Goal: Obtain resource: Download file/media

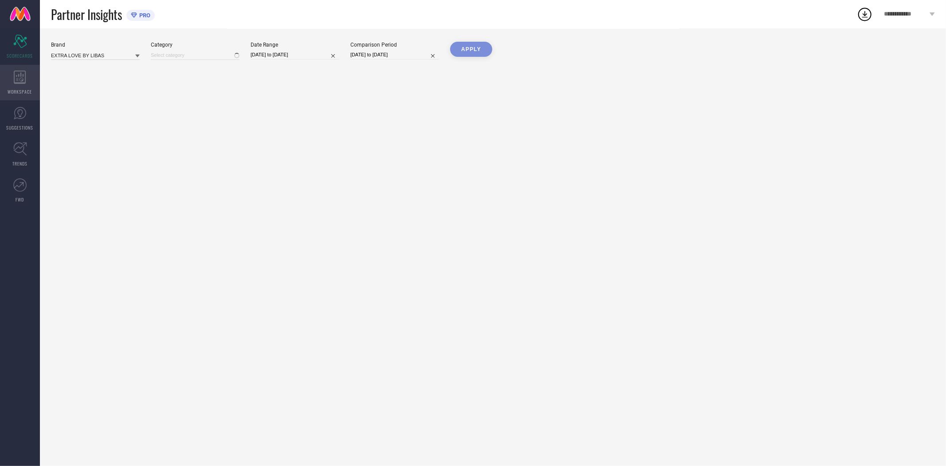
type input "All"
click at [23, 80] on icon at bounding box center [20, 77] width 12 height 13
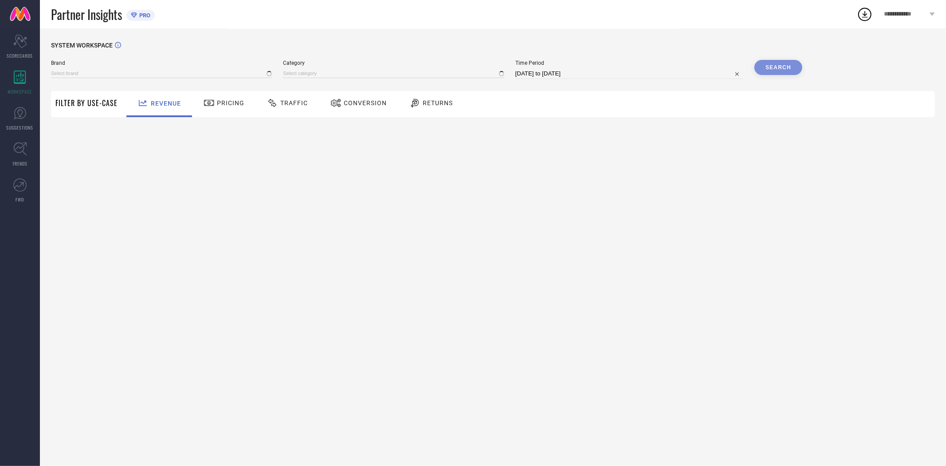
click at [356, 104] on span "Conversion" at bounding box center [365, 102] width 43 height 7
type input "EXTRA LOVE BY LIBAS"
type input "All"
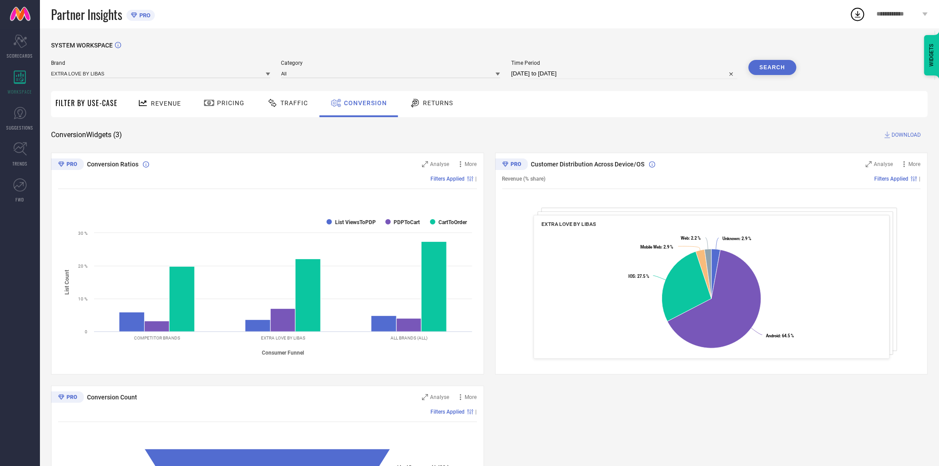
click at [575, 75] on input "[DATE] to [DATE]" at bounding box center [624, 73] width 226 height 11
select select "7"
select select "2025"
select select "8"
select select "2025"
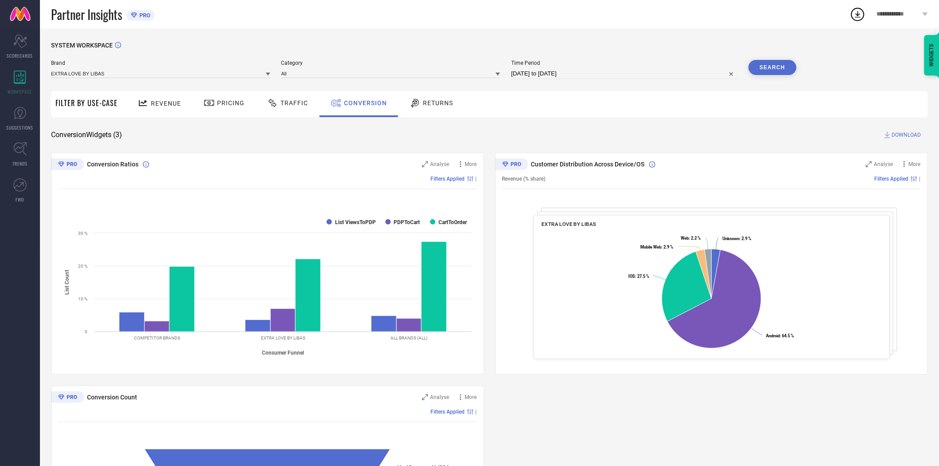
click at [637, 59] on div "SYSTEM WORKSPACE" at bounding box center [489, 51] width 876 height 18
select select "7"
select select "2025"
select select "8"
select select "2025"
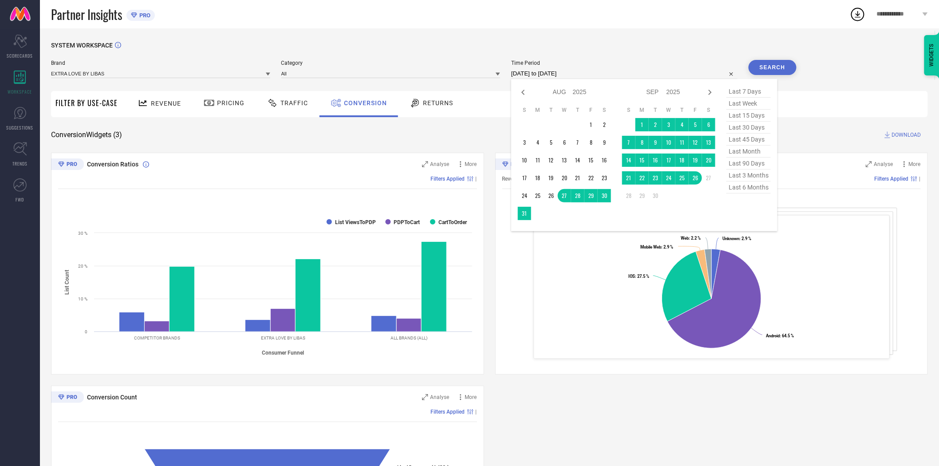
click at [577, 73] on input "[DATE] to [DATE]" at bounding box center [624, 73] width 226 height 11
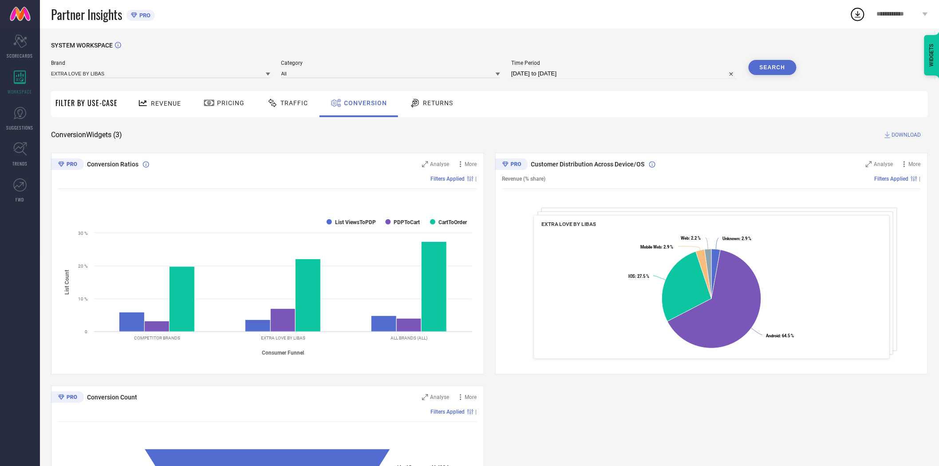
click at [707, 55] on div "SYSTEM WORKSPACE" at bounding box center [489, 51] width 876 height 18
click at [566, 72] on input "[DATE] to [DATE]" at bounding box center [624, 73] width 226 height 11
select select "7"
select select "2025"
select select "8"
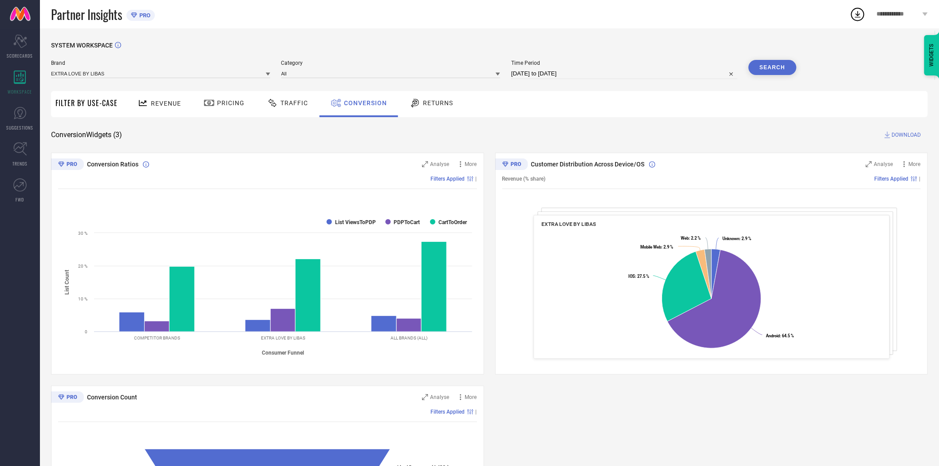
select select "2025"
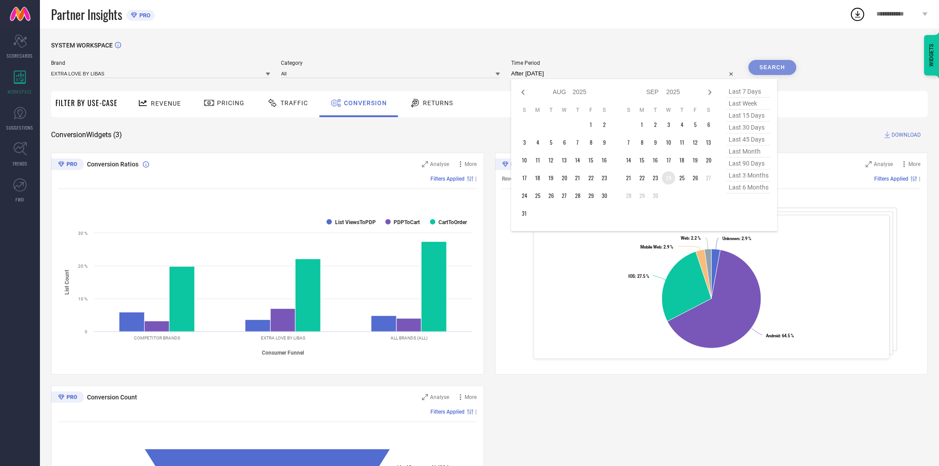
click at [671, 181] on td "24" at bounding box center [668, 177] width 13 height 13
type input "[DATE] to [DATE]"
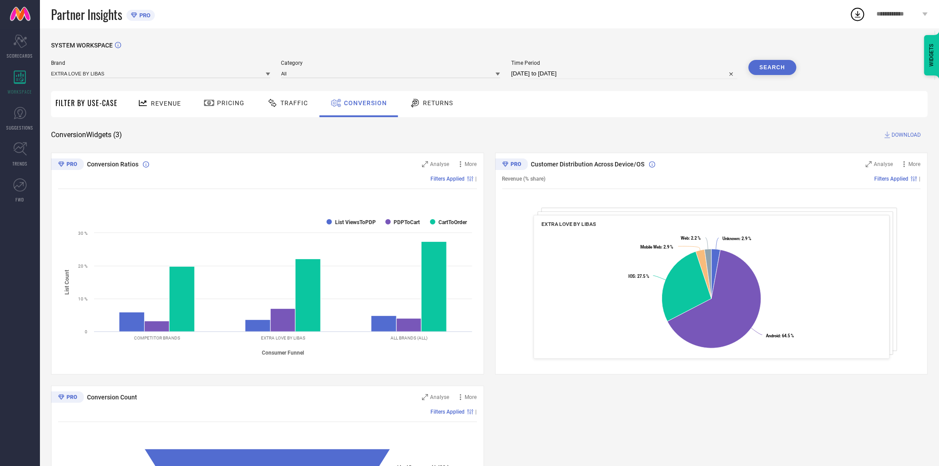
click at [763, 63] on button "Search" at bounding box center [772, 67] width 48 height 15
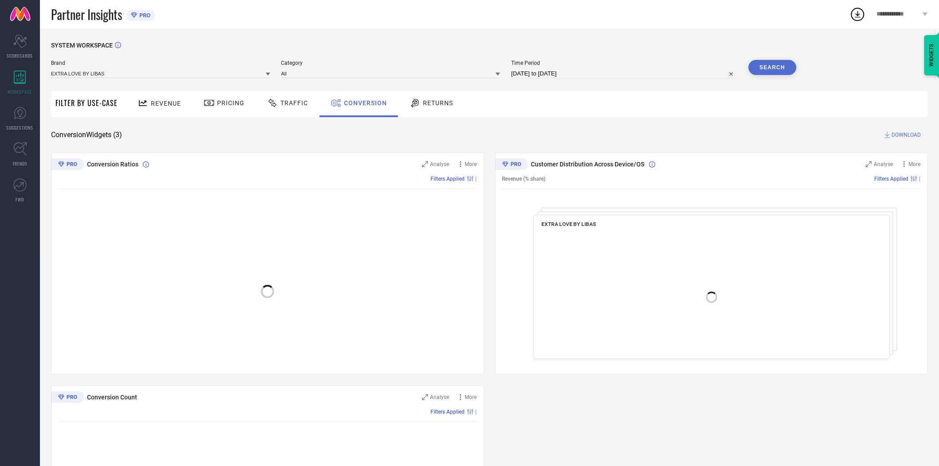
click at [902, 136] on span "DOWNLOAD" at bounding box center [906, 134] width 29 height 9
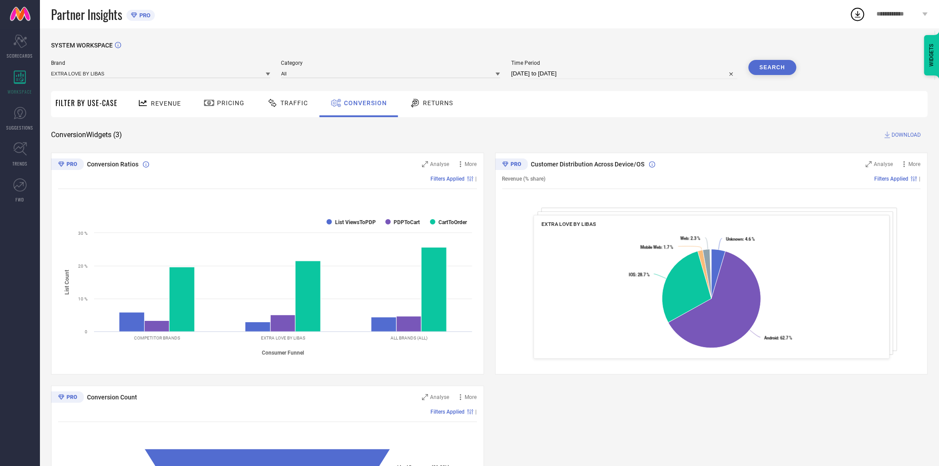
click at [597, 69] on input "[DATE] to [DATE]" at bounding box center [624, 73] width 226 height 11
select select "8"
select select "2025"
select select "9"
select select "2025"
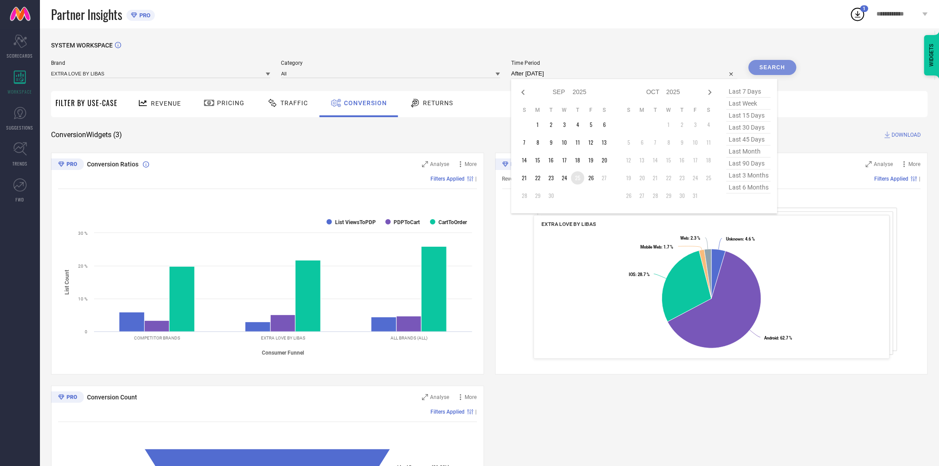
click at [579, 179] on td "25" at bounding box center [577, 177] width 13 height 13
type input "[DATE] to [DATE]"
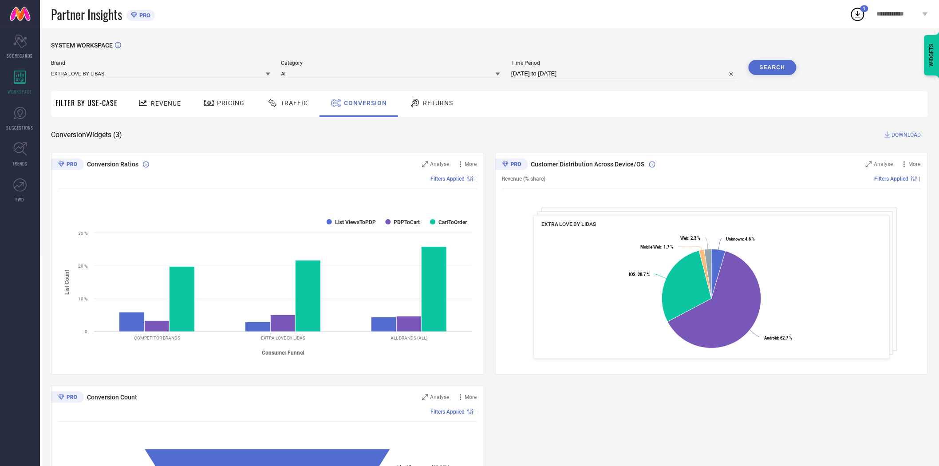
drag, startPoint x: 625, startPoint y: 119, endPoint x: 731, endPoint y: 104, distance: 107.0
click at [658, 118] on div "SYSTEM WORKSPACE Brand EXTRA LOVE BY LIBAS Category All Time Period [DATE] to […" at bounding box center [489, 325] width 876 height 566
click at [774, 61] on button "Search" at bounding box center [772, 67] width 48 height 15
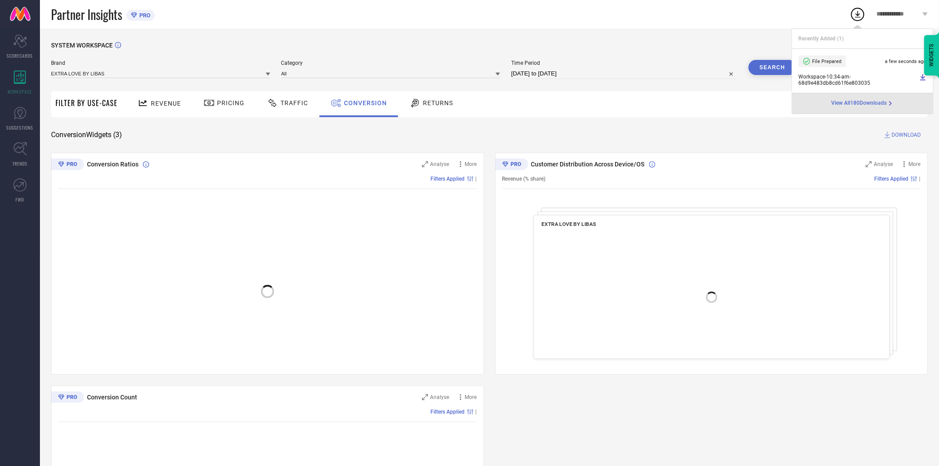
click at [682, 121] on div "SYSTEM WORKSPACE Brand EXTRA LOVE BY LIBAS Category All Time Period [DATE] to […" at bounding box center [489, 325] width 876 height 566
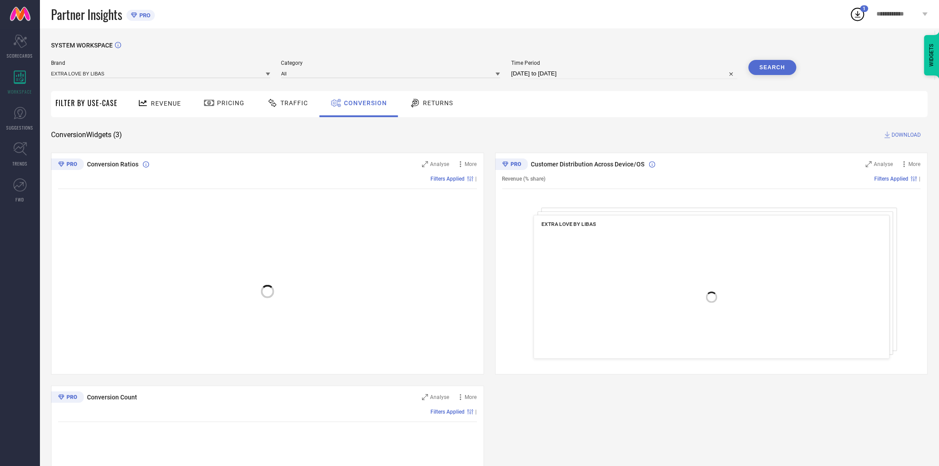
click at [910, 134] on span "DOWNLOAD" at bounding box center [906, 134] width 29 height 9
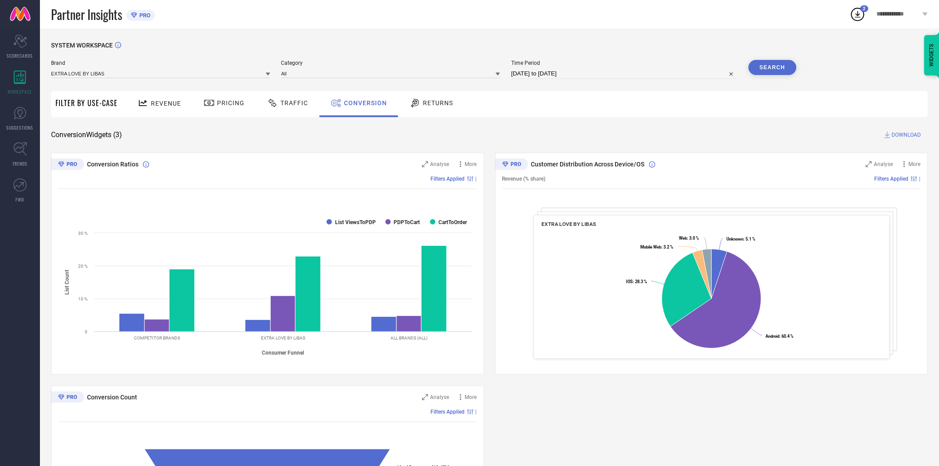
select select "8"
select select "2025"
select select "9"
select select "2025"
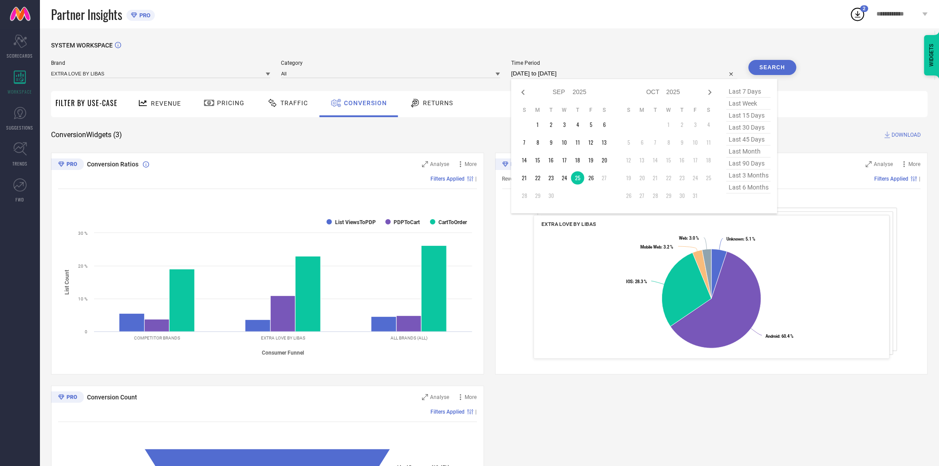
click at [600, 74] on input "[DATE] to [DATE]" at bounding box center [624, 73] width 226 height 11
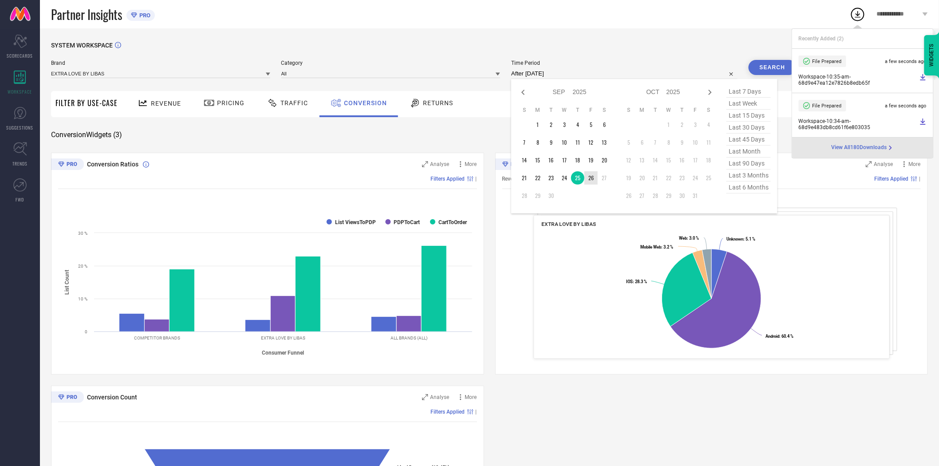
click at [592, 180] on td "26" at bounding box center [590, 177] width 13 height 13
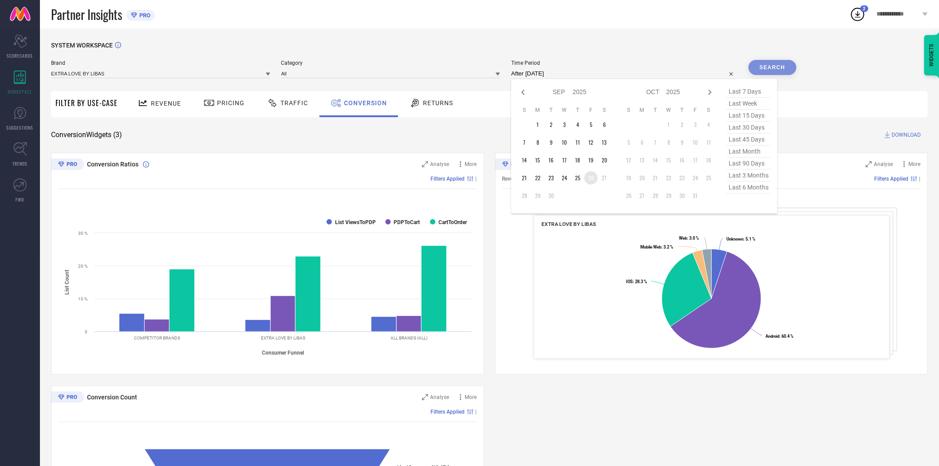
type input "[DATE] to [DATE]"
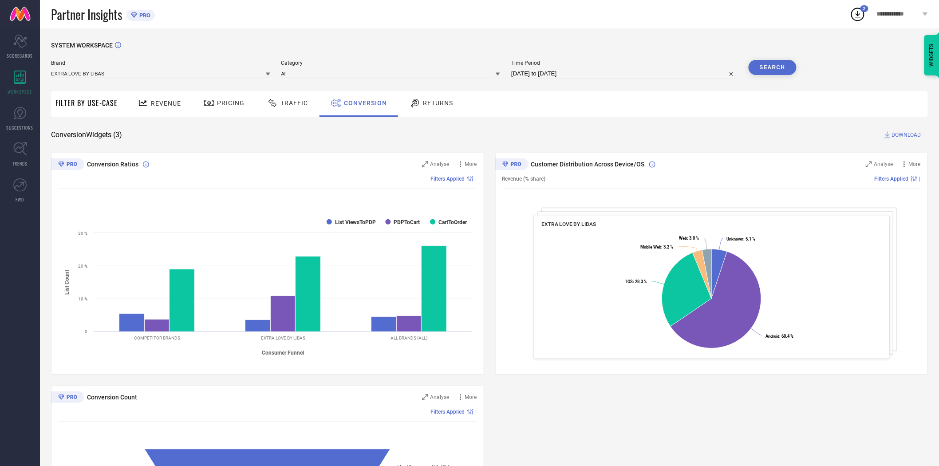
click at [773, 69] on button "Search" at bounding box center [772, 67] width 48 height 15
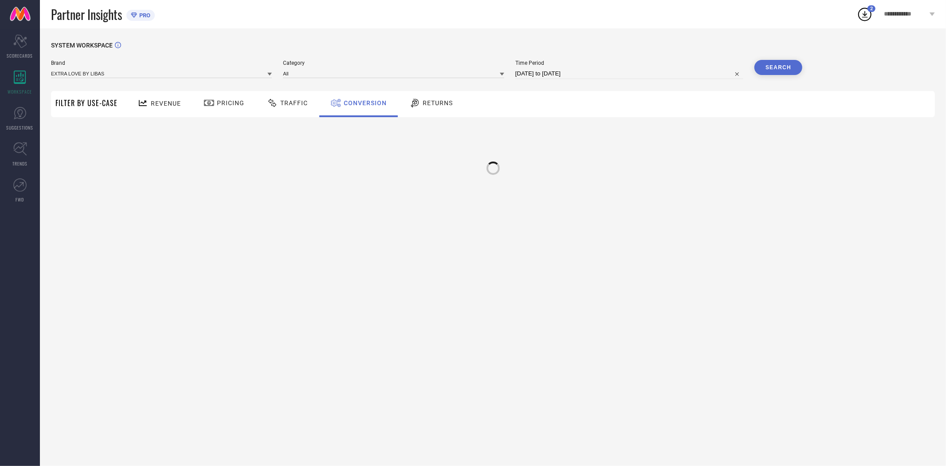
click at [661, 135] on div at bounding box center [493, 163] width 884 height 67
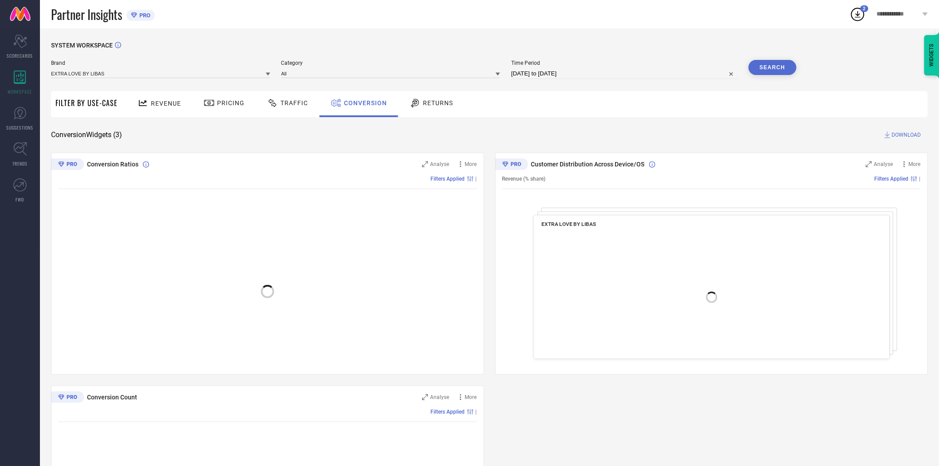
click at [896, 134] on span "DOWNLOAD" at bounding box center [906, 134] width 29 height 9
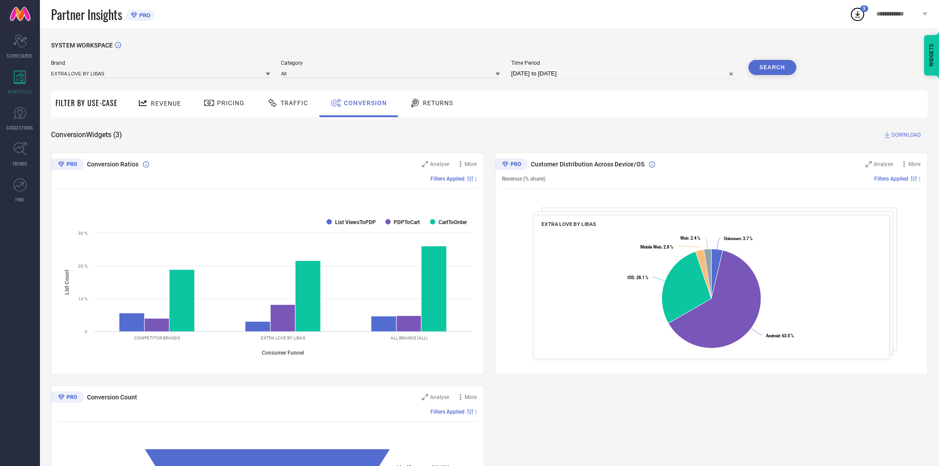
click at [267, 74] on icon at bounding box center [268, 74] width 4 height 3
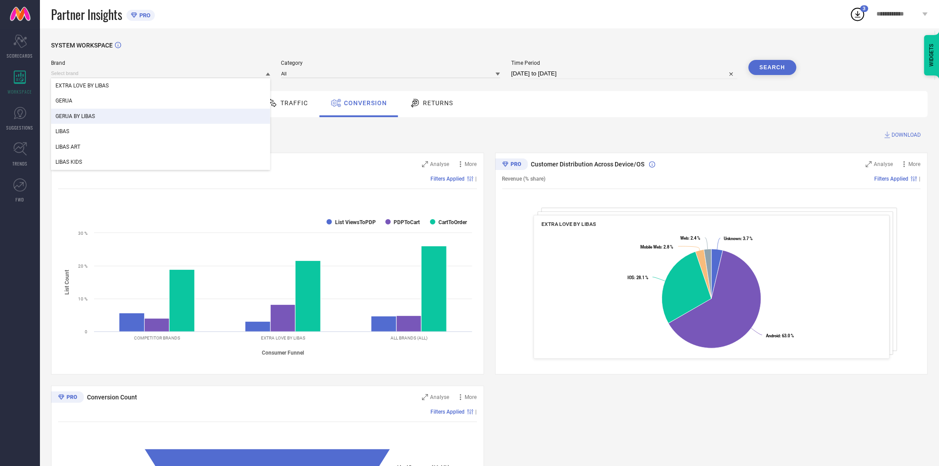
click at [188, 114] on div "GERUA BY LIBAS" at bounding box center [160, 116] width 219 height 15
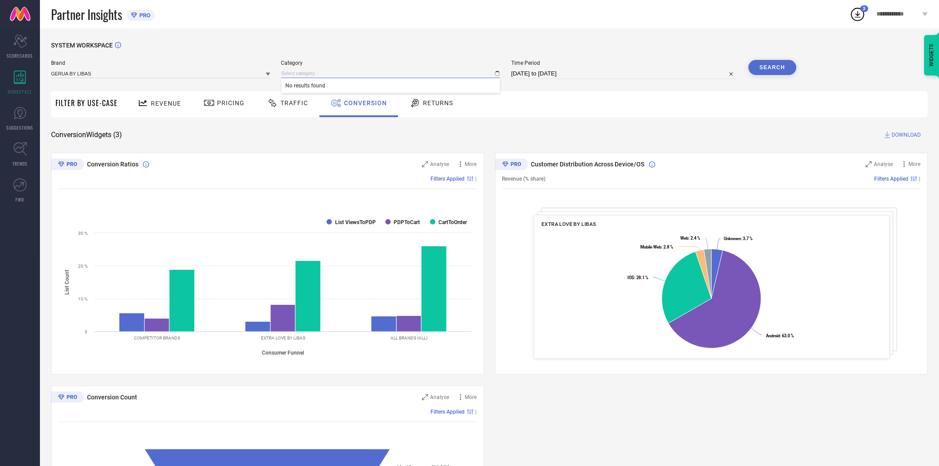
click at [302, 78] on input at bounding box center [390, 73] width 219 height 9
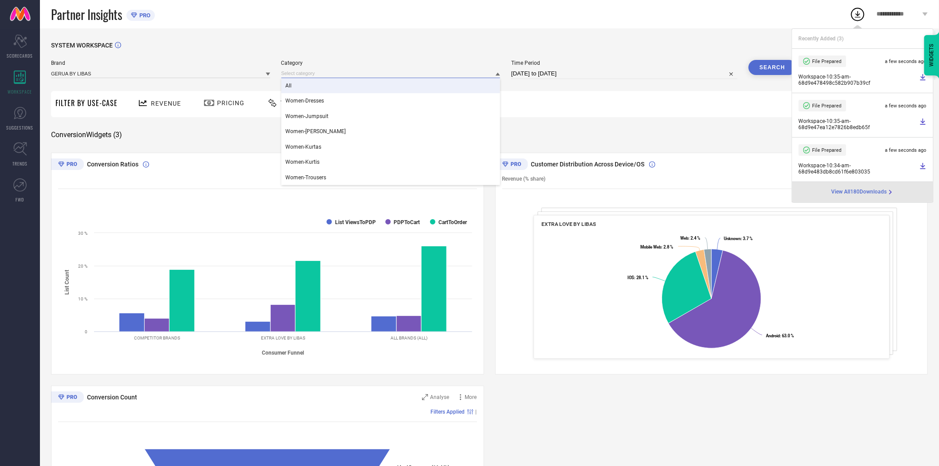
click at [298, 71] on input at bounding box center [390, 73] width 219 height 9
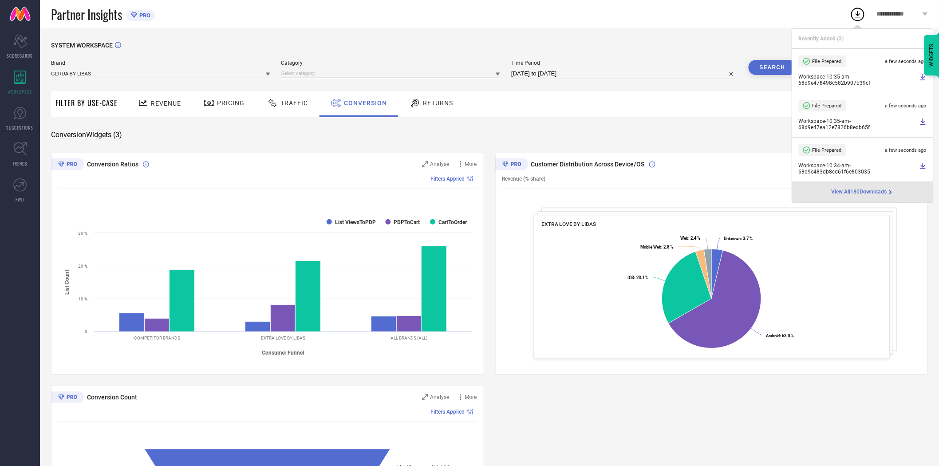
click at [293, 70] on input at bounding box center [390, 73] width 219 height 9
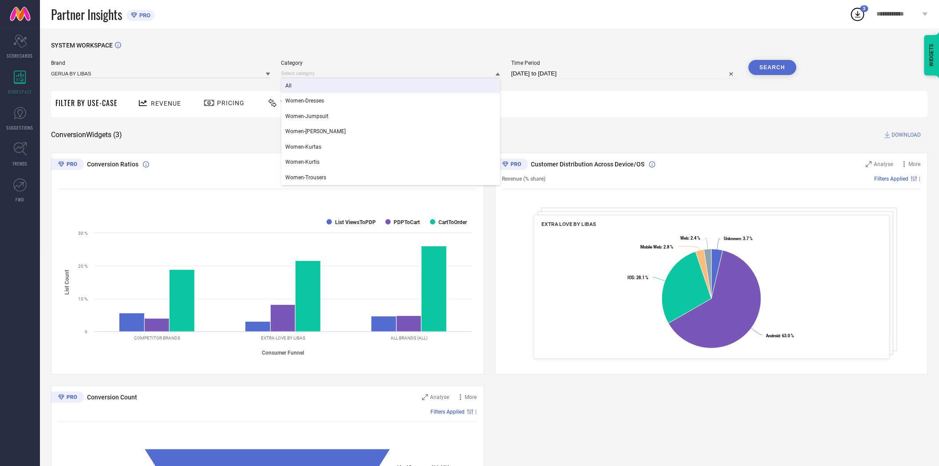
click at [296, 92] on div "All" at bounding box center [390, 85] width 219 height 15
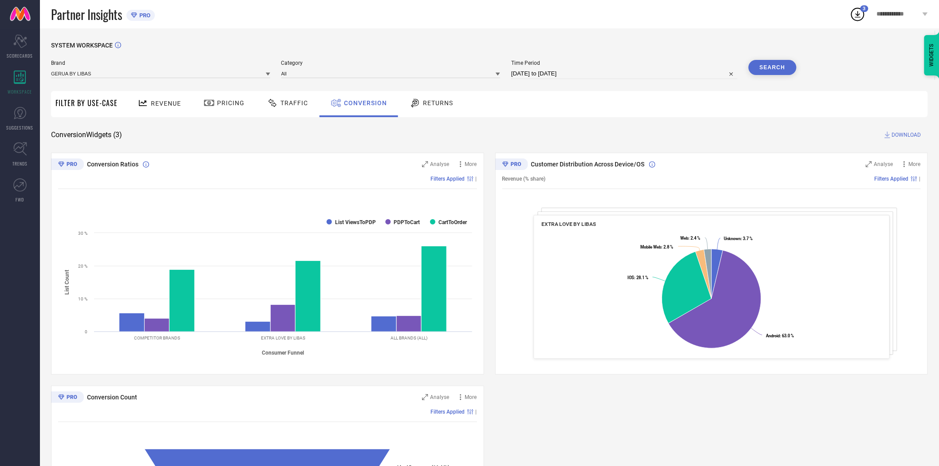
click at [780, 65] on button "Search" at bounding box center [772, 67] width 48 height 15
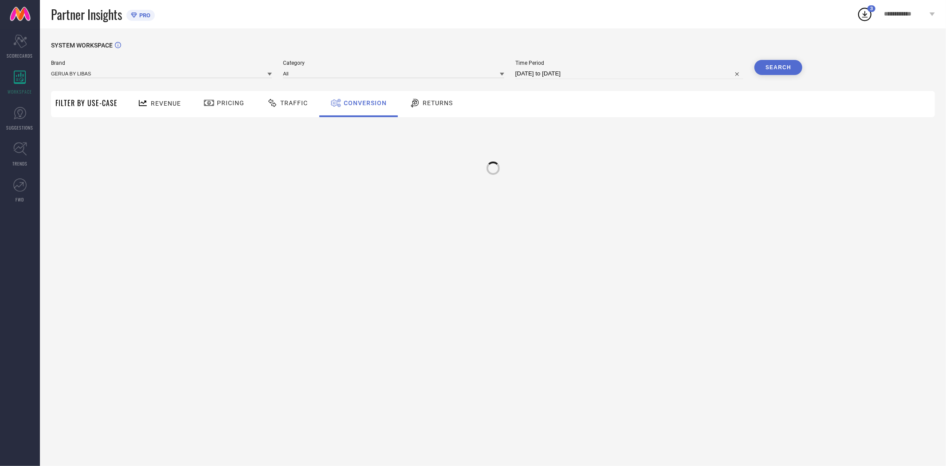
click at [616, 126] on div "SYSTEM WORKSPACE Brand GERUA BY LIBAS Category All Time Period [DATE] to [DATE]…" at bounding box center [493, 119] width 884 height 155
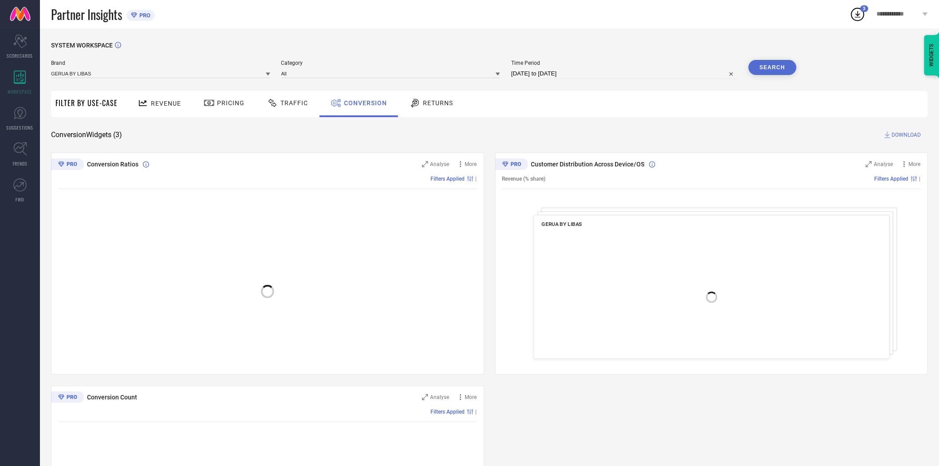
click at [900, 134] on span "DOWNLOAD" at bounding box center [906, 134] width 29 height 9
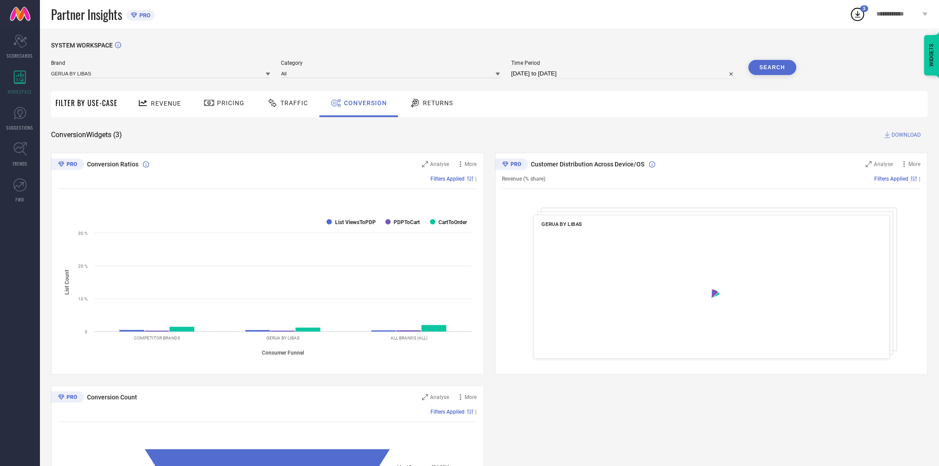
select select "8"
select select "2025"
select select "9"
select select "2025"
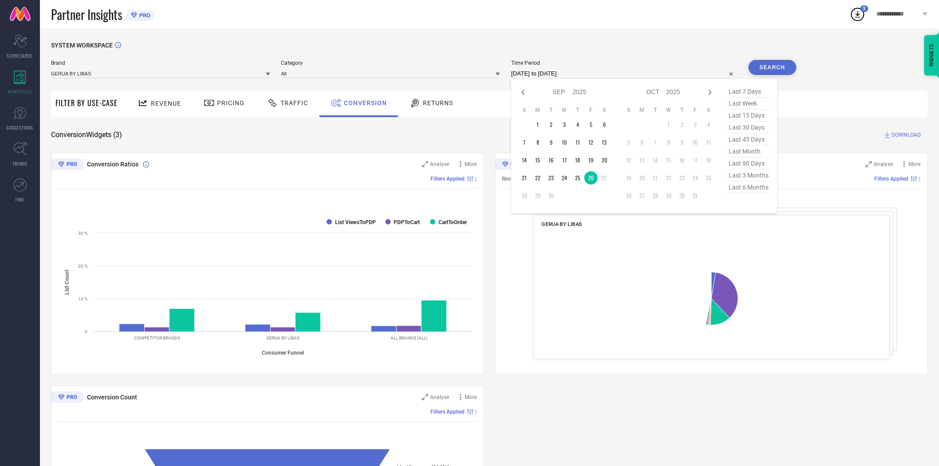
click at [594, 76] on input "[DATE] to [DATE]" at bounding box center [624, 73] width 226 height 11
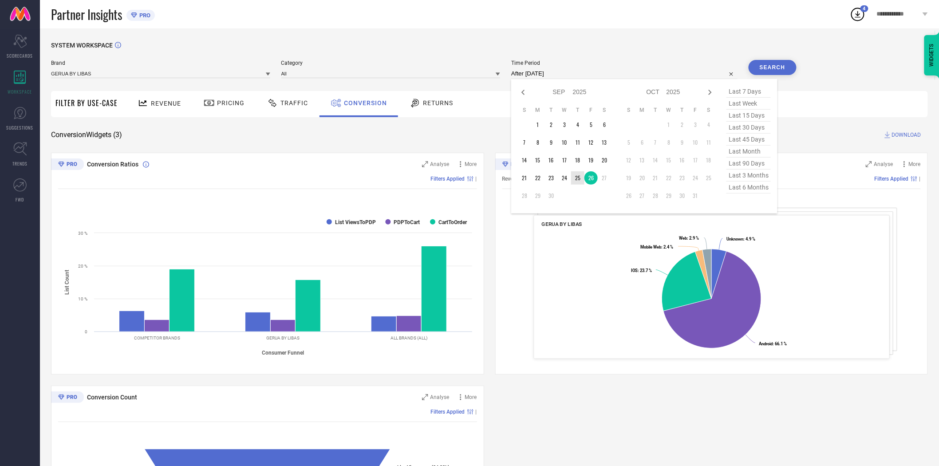
click at [577, 179] on td "25" at bounding box center [577, 177] width 13 height 13
type input "[DATE] to [DATE]"
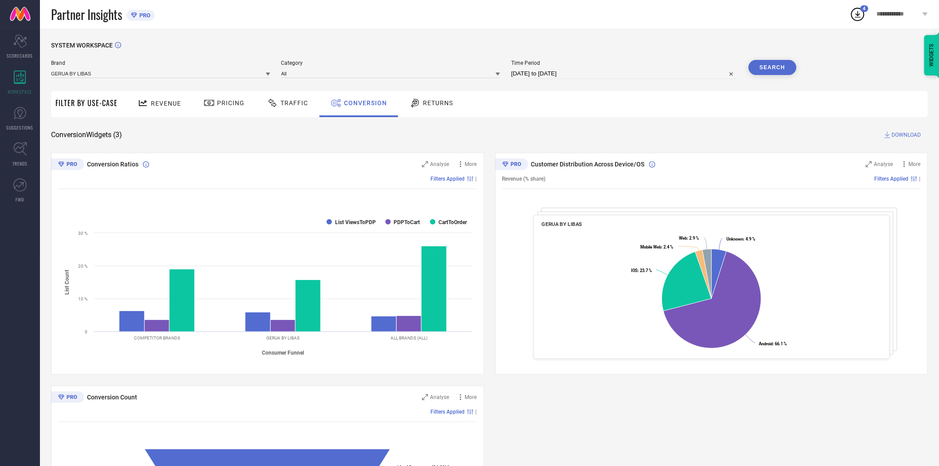
drag, startPoint x: 577, startPoint y: 179, endPoint x: 618, endPoint y: 124, distance: 68.5
click at [763, 67] on button "Search" at bounding box center [772, 67] width 48 height 15
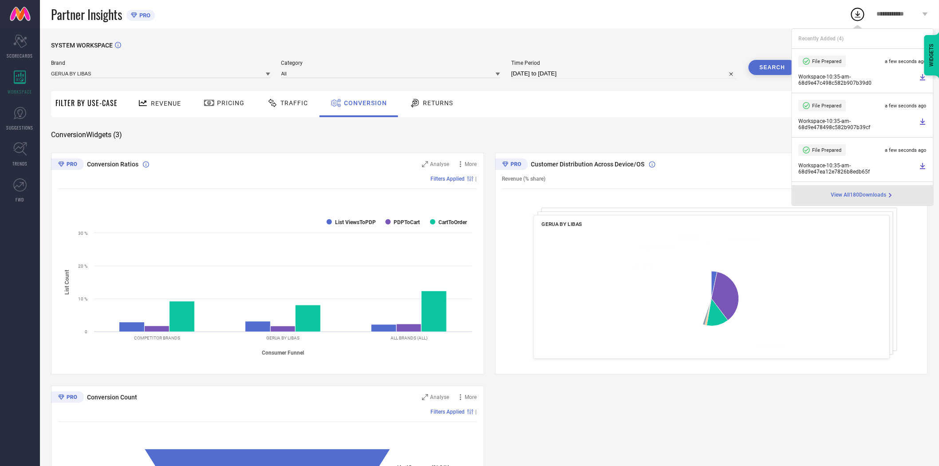
drag, startPoint x: 642, startPoint y: 114, endPoint x: 647, endPoint y: 114, distance: 4.9
click at [642, 114] on div "Revenue Pricing Traffic Conversion Returns" at bounding box center [524, 104] width 805 height 26
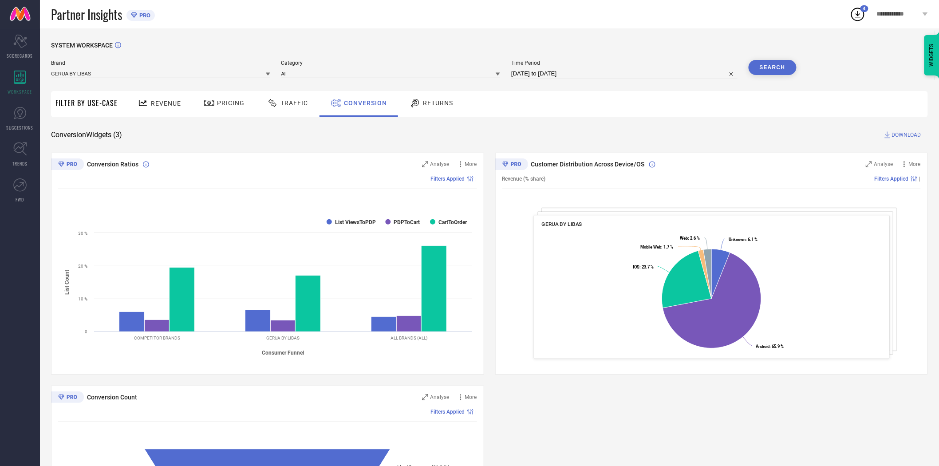
click at [902, 133] on span "DOWNLOAD" at bounding box center [906, 134] width 29 height 9
select select "8"
select select "2025"
select select "9"
select select "2025"
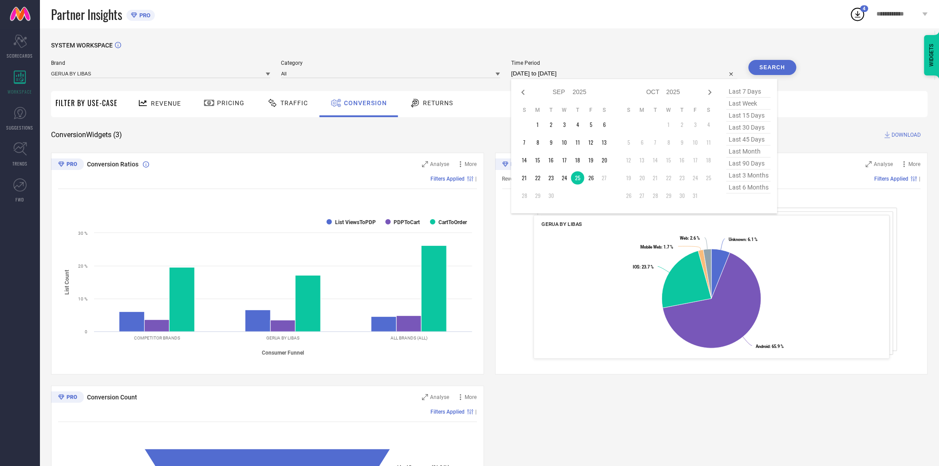
click at [594, 76] on input "[DATE] to [DATE]" at bounding box center [624, 73] width 226 height 11
click at [566, 181] on td "24" at bounding box center [564, 177] width 13 height 13
type input "[DATE] to [DATE]"
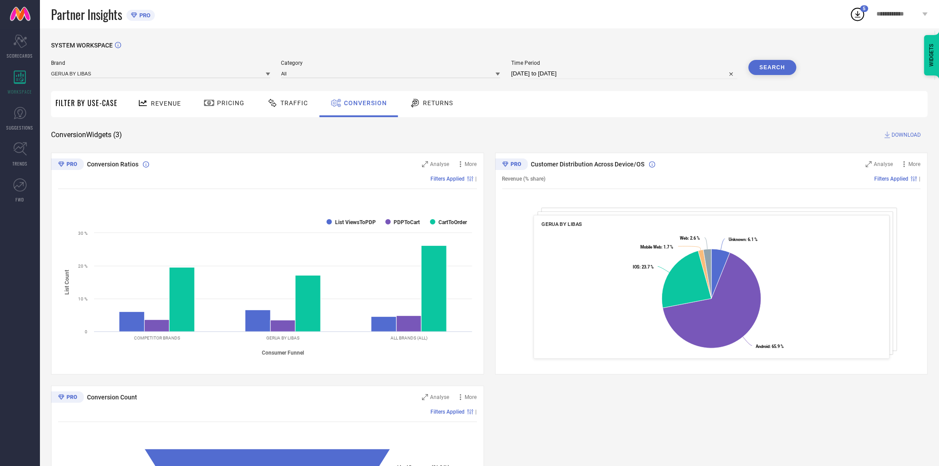
drag, startPoint x: 601, startPoint y: 120, endPoint x: 744, endPoint y: 98, distance: 145.3
click at [605, 120] on div "SYSTEM WORKSPACE Brand GERUA BY LIBAS Category All Time Period [DATE] to [DATE]…" at bounding box center [489, 325] width 876 height 566
click at [766, 65] on button "Search" at bounding box center [772, 67] width 48 height 15
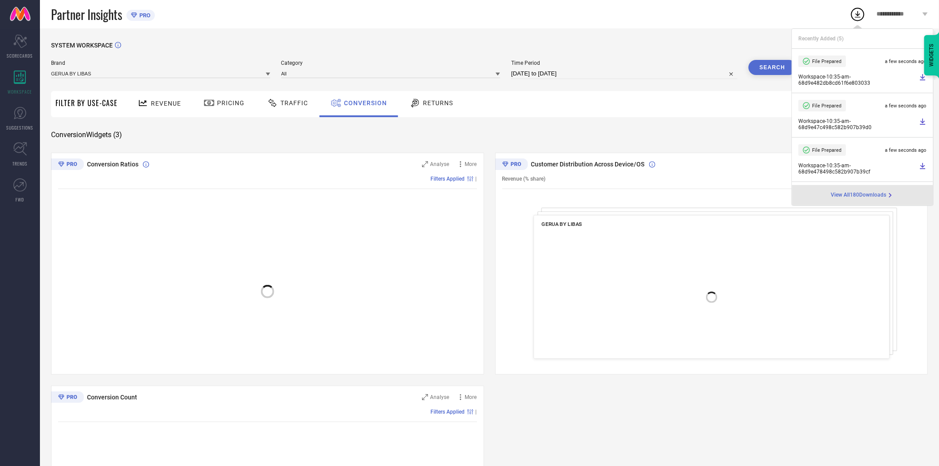
click at [601, 114] on div "Revenue Pricing Traffic Conversion Returns" at bounding box center [524, 104] width 805 height 26
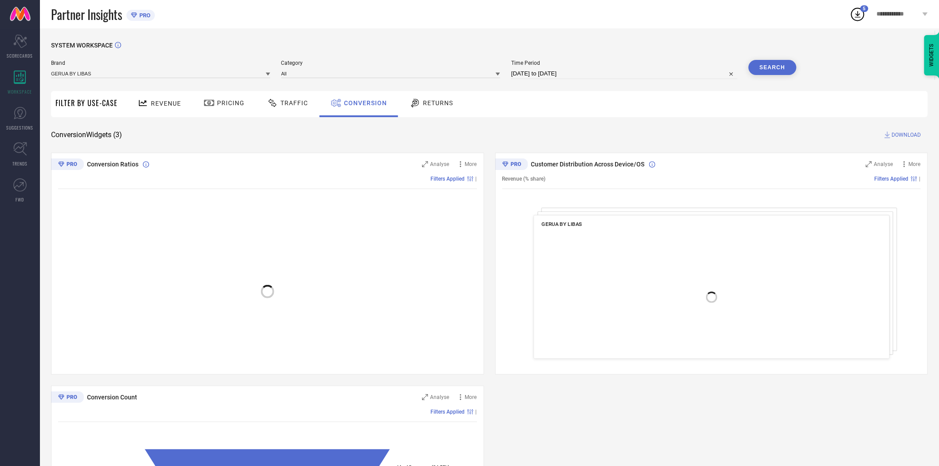
click at [905, 131] on span "DOWNLOAD" at bounding box center [906, 134] width 29 height 9
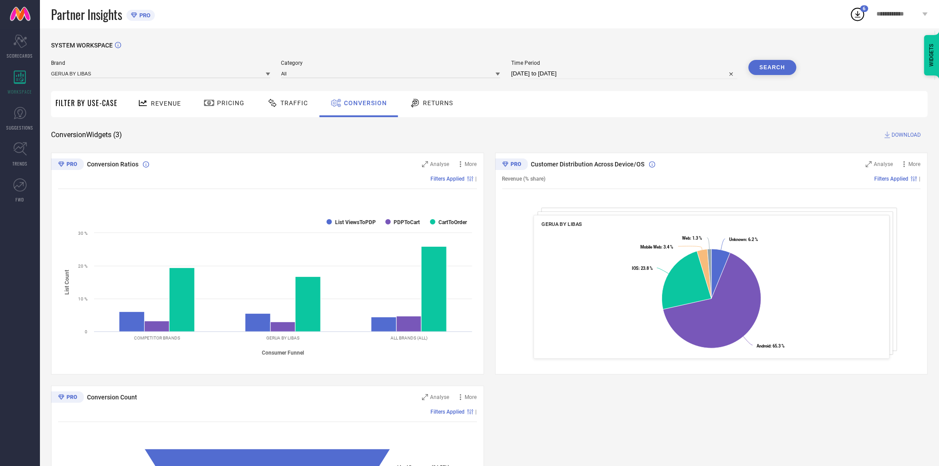
click at [269, 75] on icon at bounding box center [268, 74] width 4 height 4
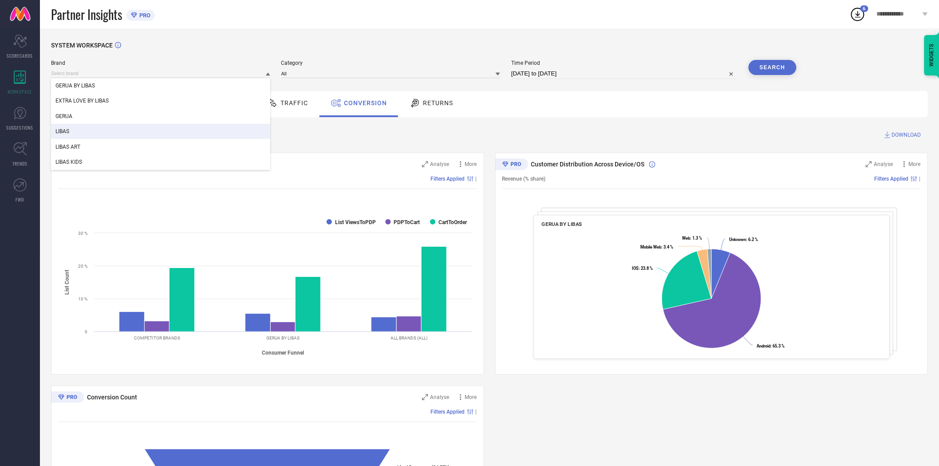
click at [231, 133] on div "LIBAS" at bounding box center [160, 131] width 219 height 15
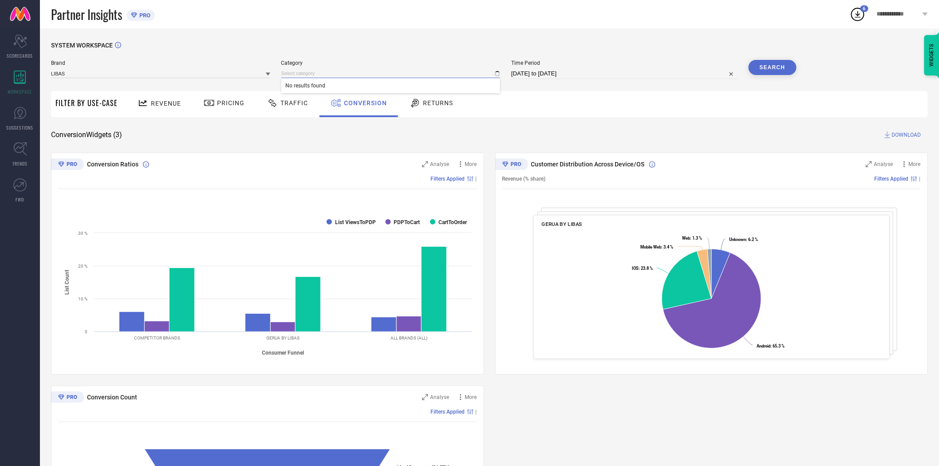
click at [307, 74] on input at bounding box center [390, 73] width 219 height 9
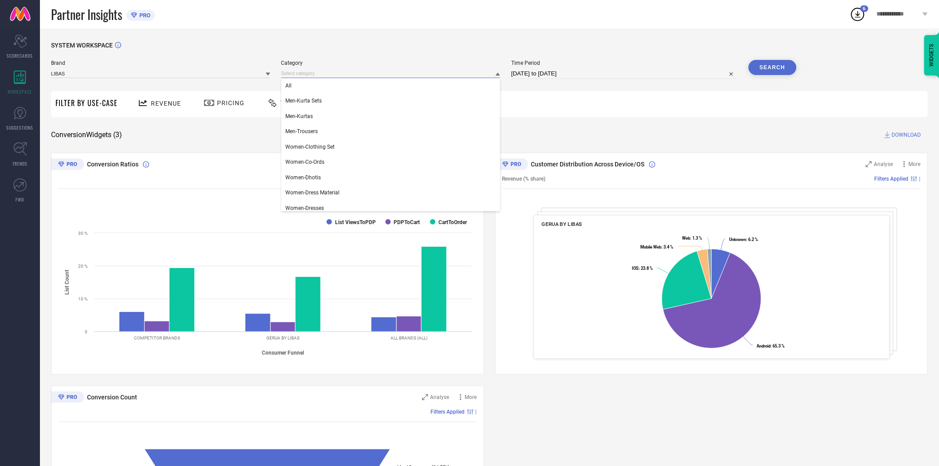
click at [308, 73] on input at bounding box center [390, 73] width 219 height 9
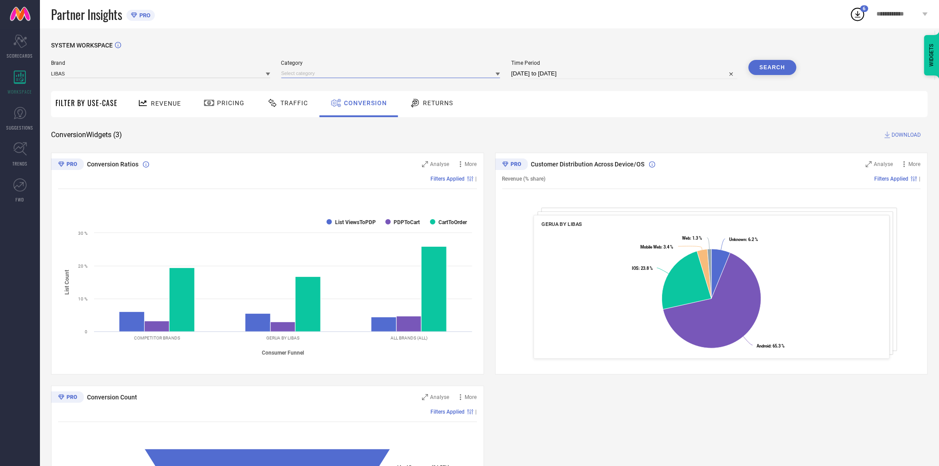
click at [304, 77] on input at bounding box center [390, 73] width 219 height 9
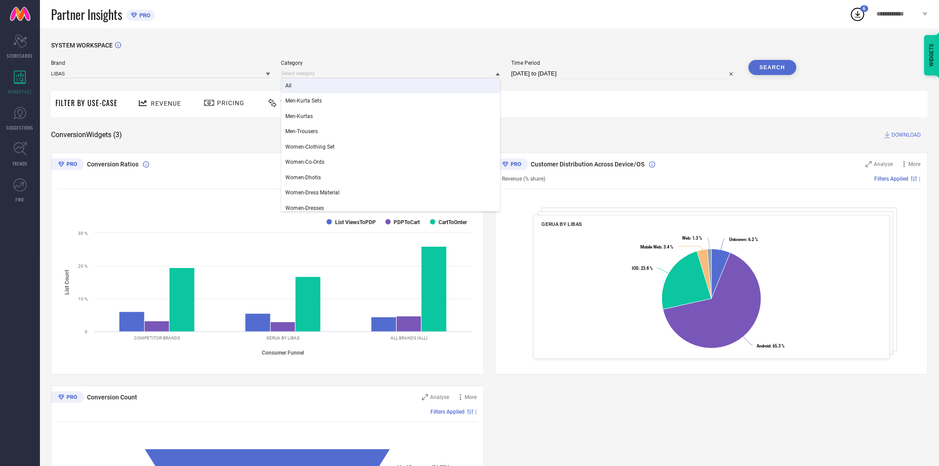
click at [303, 90] on div "All" at bounding box center [390, 85] width 219 height 15
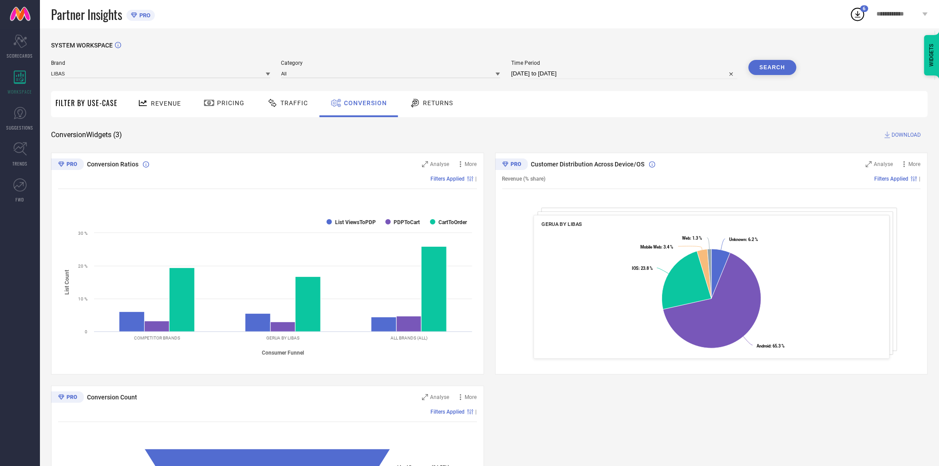
click at [761, 67] on button "Search" at bounding box center [772, 67] width 48 height 15
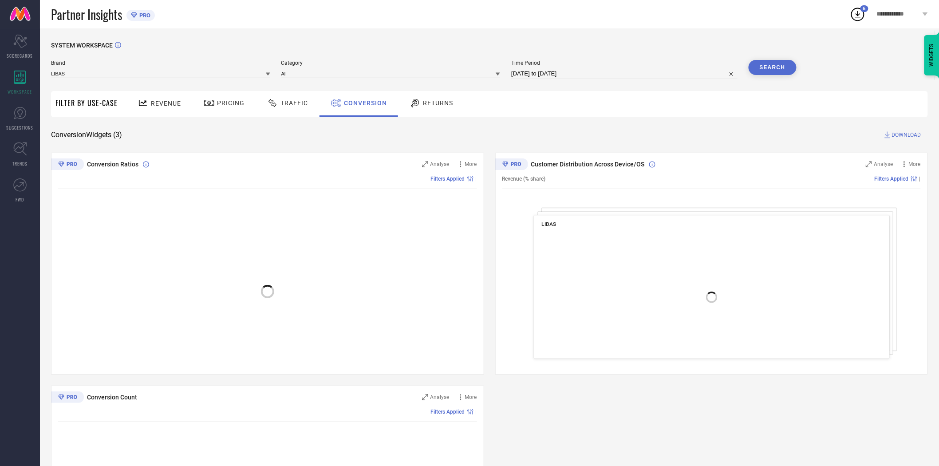
click at [639, 111] on div "Revenue Pricing Traffic Conversion Returns" at bounding box center [524, 104] width 805 height 26
click at [902, 135] on span "DOWNLOAD" at bounding box center [906, 134] width 29 height 9
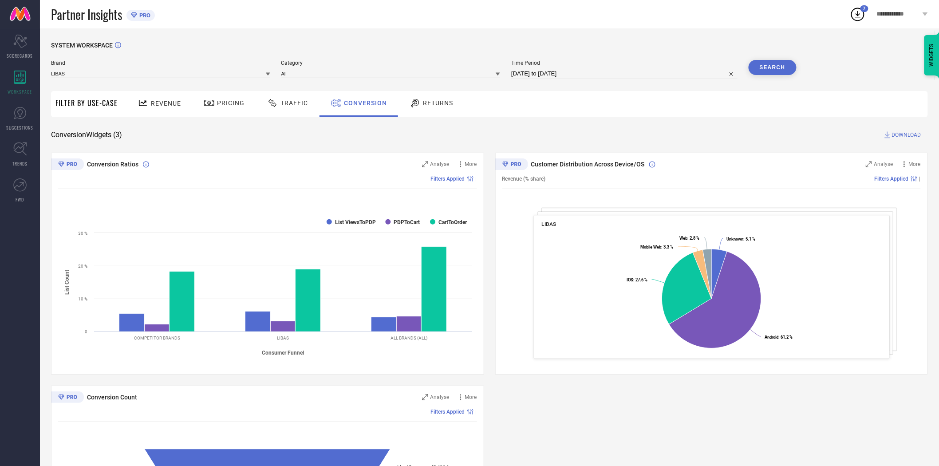
click at [596, 74] on input "[DATE] to [DATE]" at bounding box center [624, 73] width 226 height 11
select select "8"
select select "2025"
select select "9"
select select "2025"
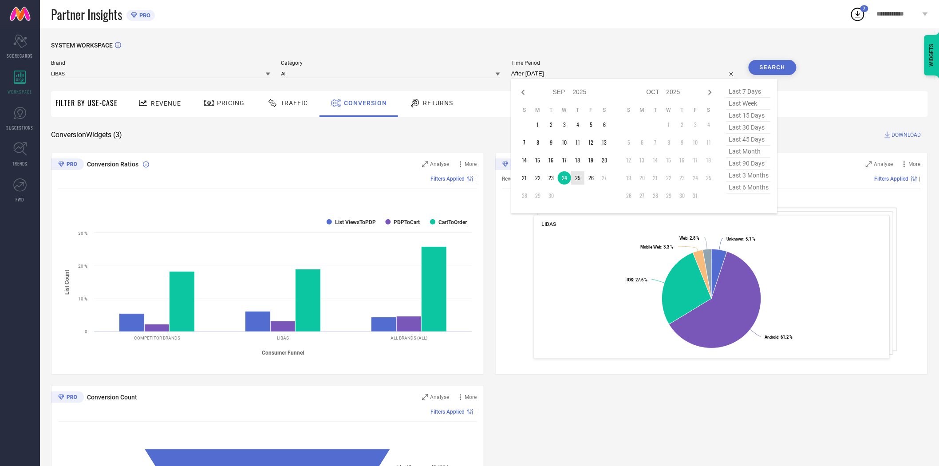
click at [575, 173] on td "25" at bounding box center [577, 177] width 13 height 13
type input "[DATE] to [DATE]"
drag, startPoint x: 575, startPoint y: 173, endPoint x: 599, endPoint y: 138, distance: 42.8
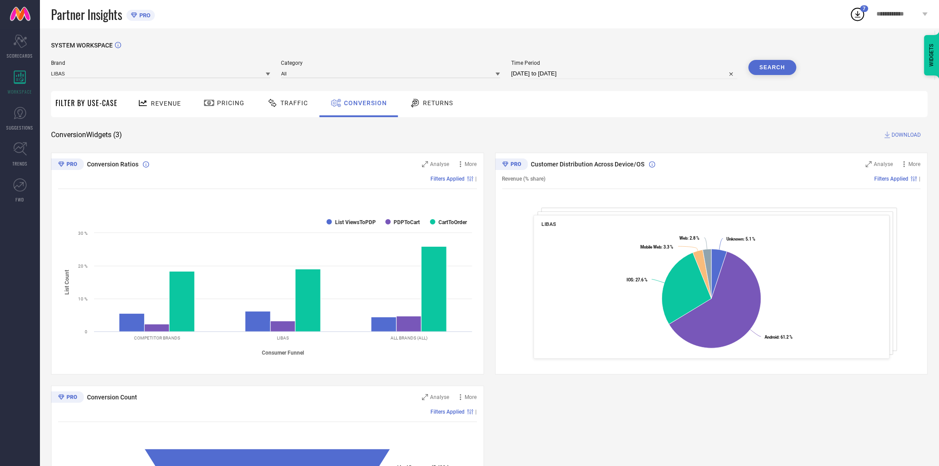
drag, startPoint x: 608, startPoint y: 132, endPoint x: 727, endPoint y: 92, distance: 125.4
click at [613, 130] on div "Conversion Widgets ( 3 ) DOWNLOAD" at bounding box center [489, 134] width 876 height 9
click at [761, 61] on button "Search" at bounding box center [772, 67] width 48 height 15
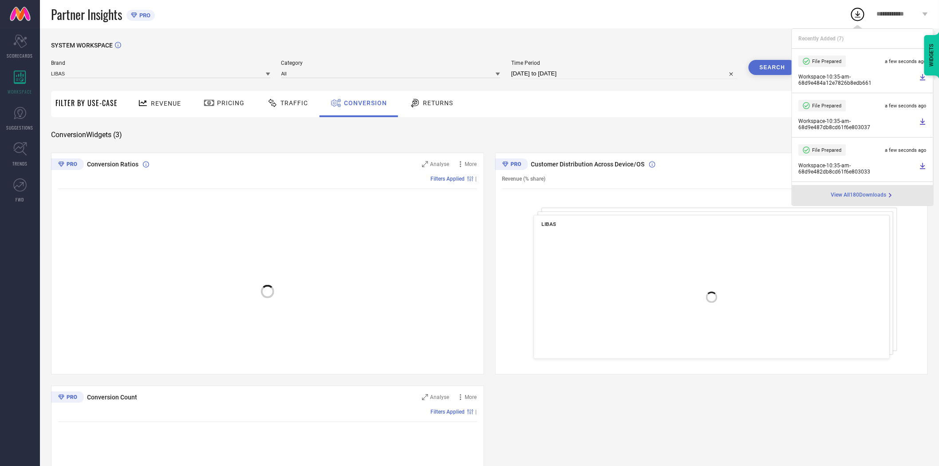
click at [699, 104] on div "Revenue Pricing Traffic Conversion Returns" at bounding box center [524, 104] width 805 height 26
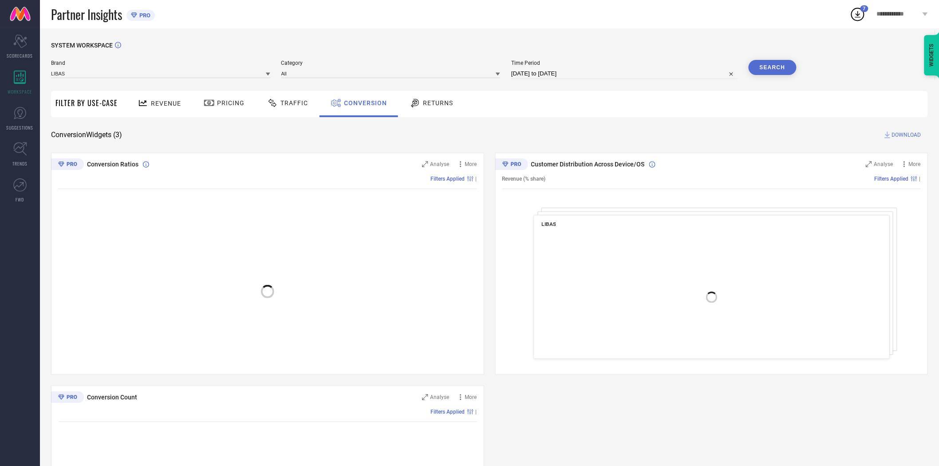
drag, startPoint x: 914, startPoint y: 134, endPoint x: 629, endPoint y: 65, distance: 293.8
click at [910, 134] on span "DOWNLOAD" at bounding box center [906, 134] width 29 height 9
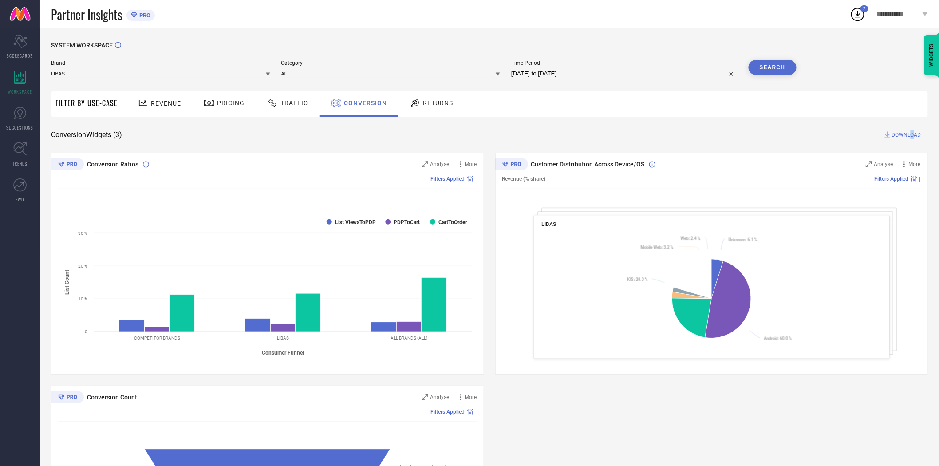
select select "8"
select select "2025"
select select "9"
select select "2025"
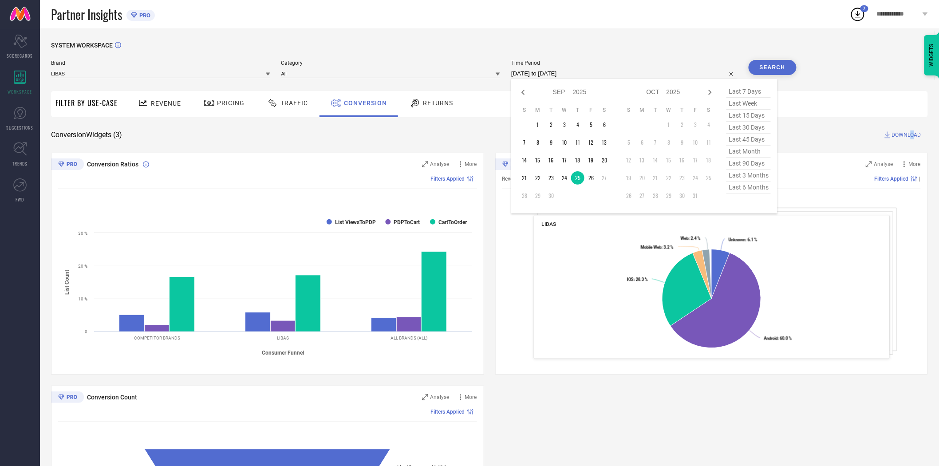
click at [599, 76] on input "[DATE] to [DATE]" at bounding box center [624, 73] width 226 height 11
click at [589, 177] on td "26" at bounding box center [590, 177] width 13 height 13
type input "[DATE] to [DATE]"
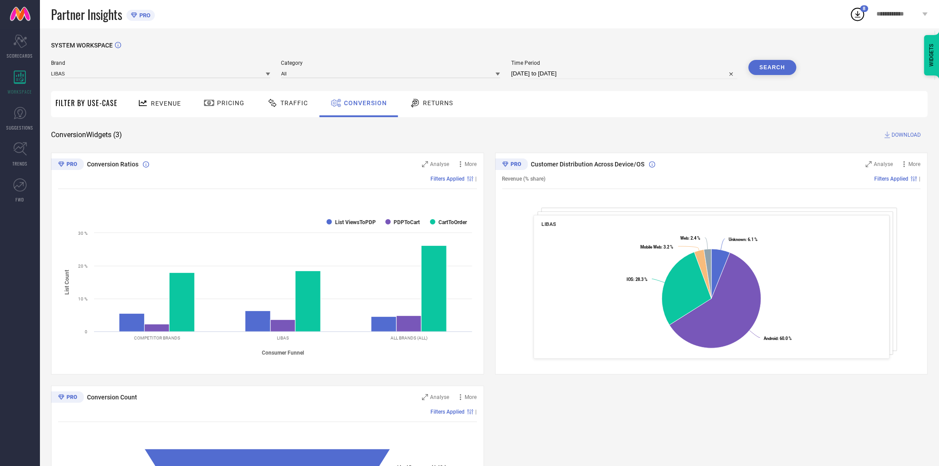
drag, startPoint x: 625, startPoint y: 138, endPoint x: 755, endPoint y: 65, distance: 149.9
click at [628, 137] on div "Conversion Widgets ( 3 ) DOWNLOAD" at bounding box center [489, 134] width 876 height 9
click at [772, 68] on button "Search" at bounding box center [772, 67] width 48 height 15
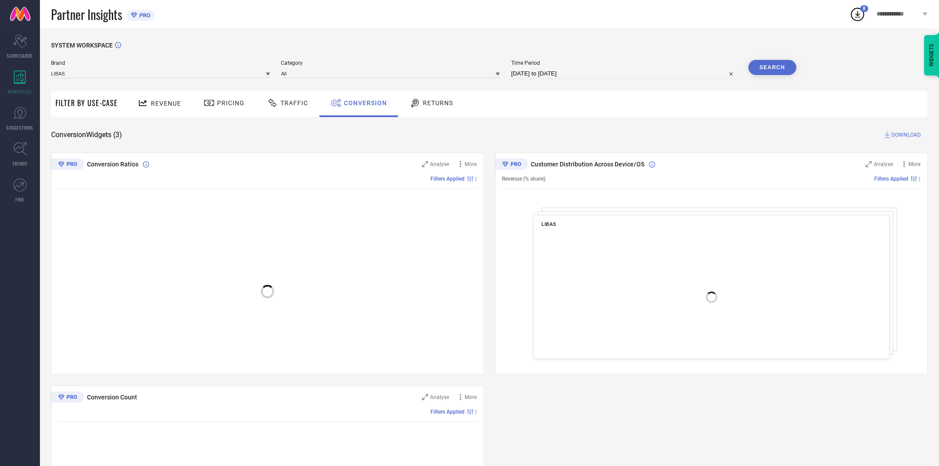
click at [588, 106] on div "Revenue Pricing Traffic Conversion Returns" at bounding box center [524, 104] width 805 height 26
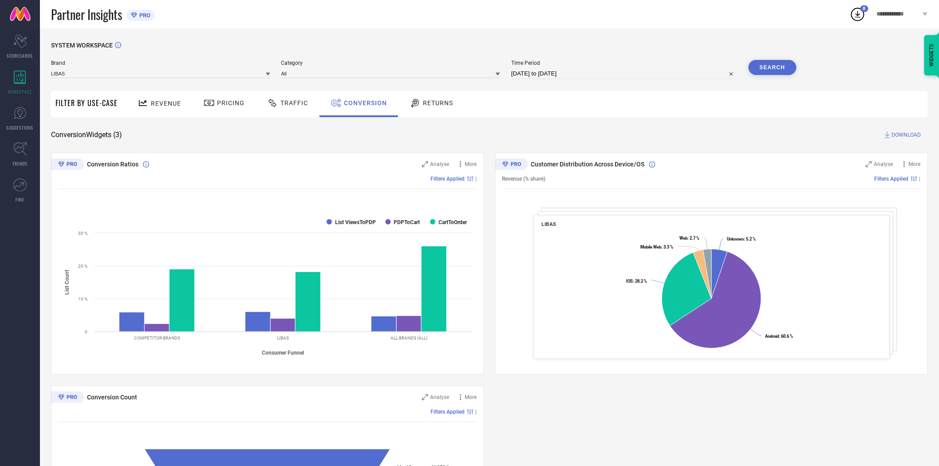
click at [777, 67] on button "Search" at bounding box center [772, 67] width 48 height 15
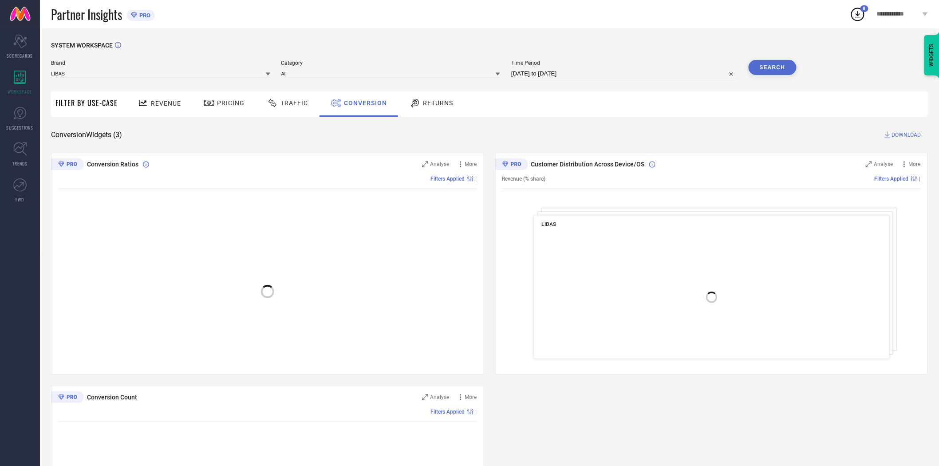
click at [643, 110] on div "Revenue Pricing Traffic Conversion Returns" at bounding box center [524, 104] width 805 height 26
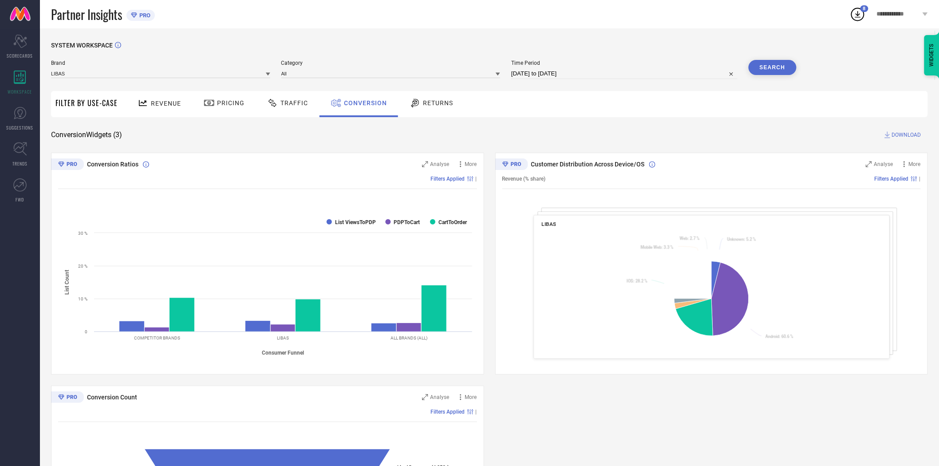
click at [901, 134] on span "DOWNLOAD" at bounding box center [906, 134] width 29 height 9
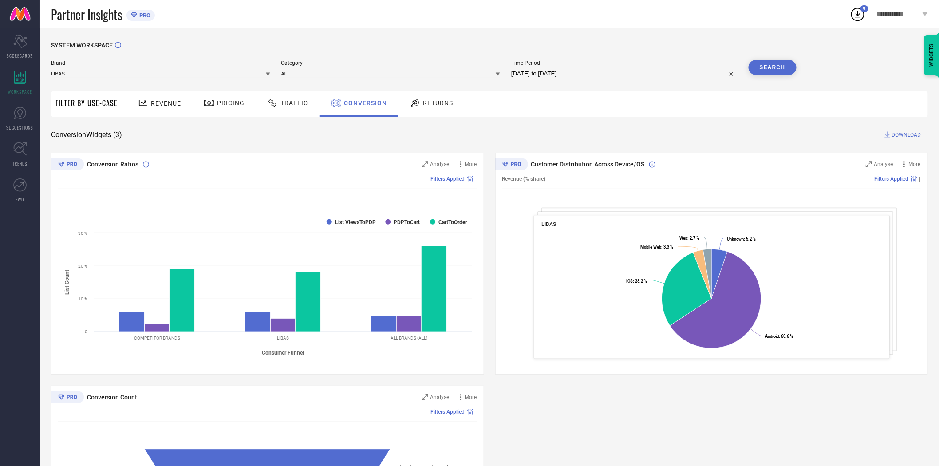
click at [266, 74] on icon at bounding box center [268, 74] width 4 height 4
click at [246, 144] on div "LIBAS ART" at bounding box center [160, 146] width 219 height 15
click at [324, 79] on div "Category" at bounding box center [390, 69] width 219 height 19
click at [324, 74] on input at bounding box center [390, 73] width 219 height 9
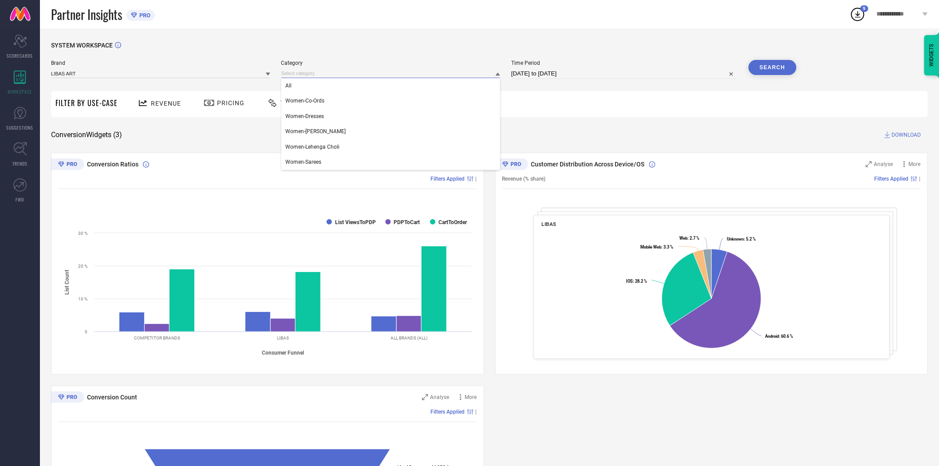
click at [324, 74] on input at bounding box center [390, 73] width 219 height 9
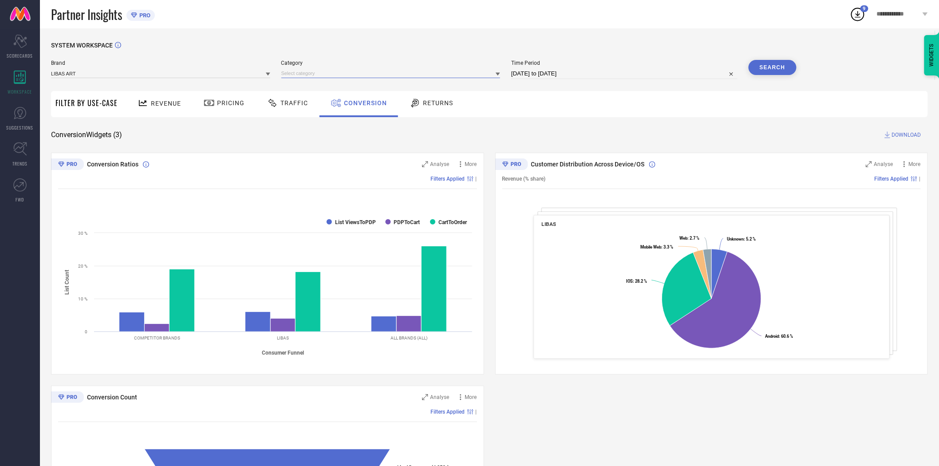
click at [324, 74] on input at bounding box center [390, 73] width 219 height 9
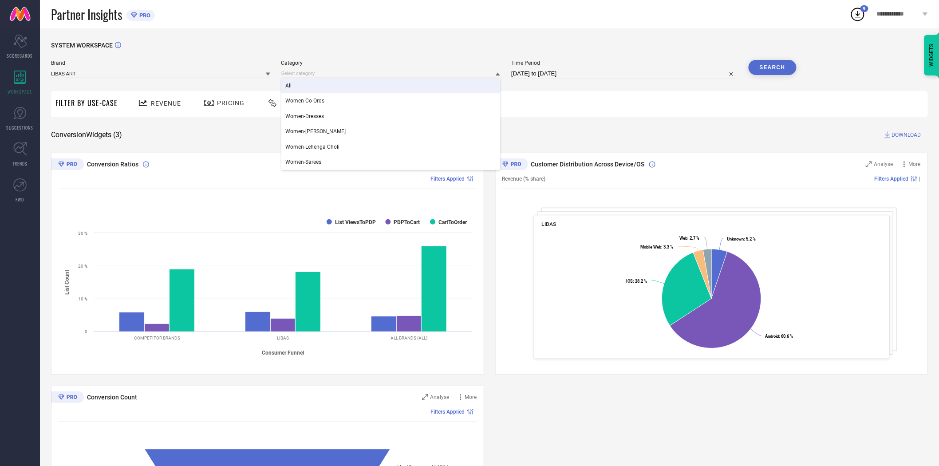
click at [317, 90] on div "All" at bounding box center [390, 85] width 219 height 15
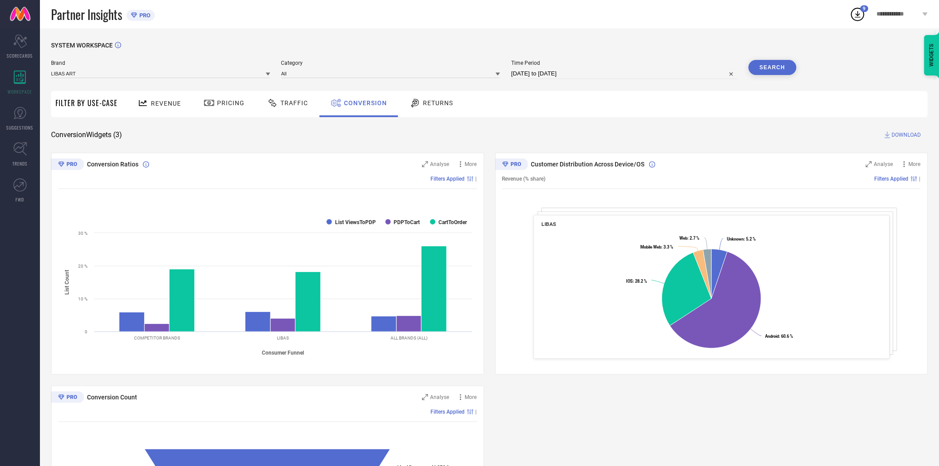
click at [784, 69] on button "Search" at bounding box center [772, 67] width 48 height 15
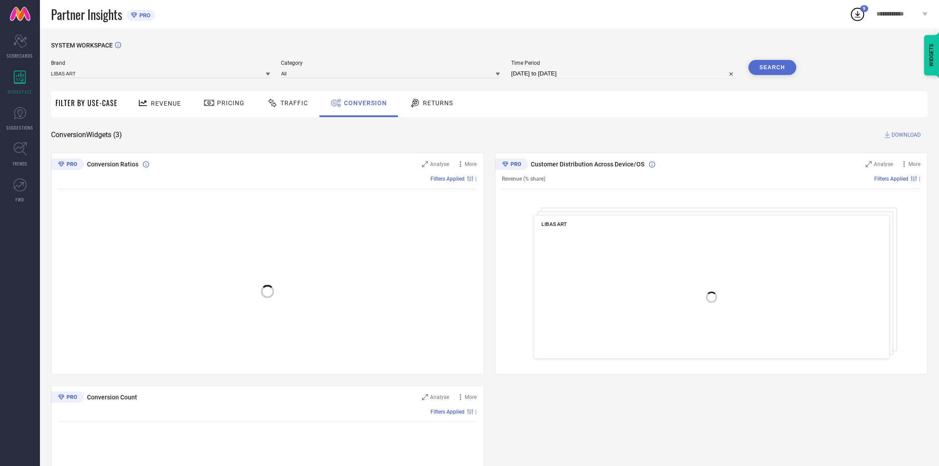
click at [671, 113] on div "Revenue Pricing Traffic Conversion Returns" at bounding box center [524, 104] width 805 height 26
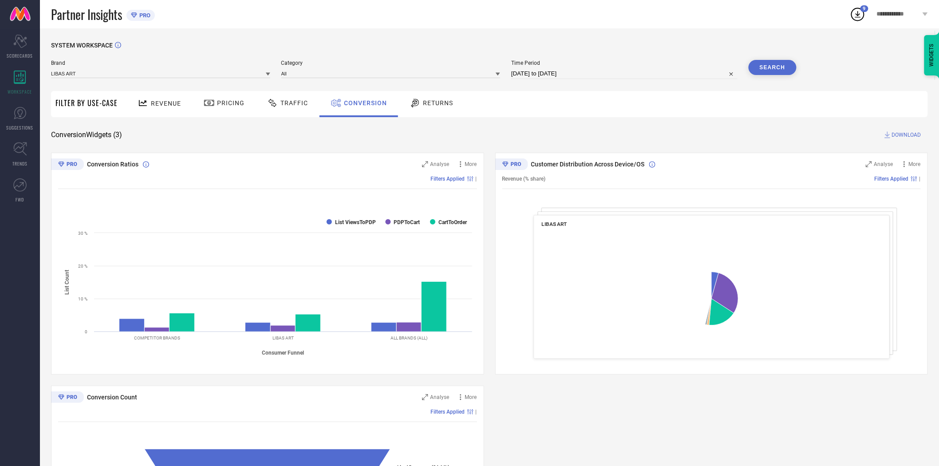
click at [900, 134] on span "DOWNLOAD" at bounding box center [906, 134] width 29 height 9
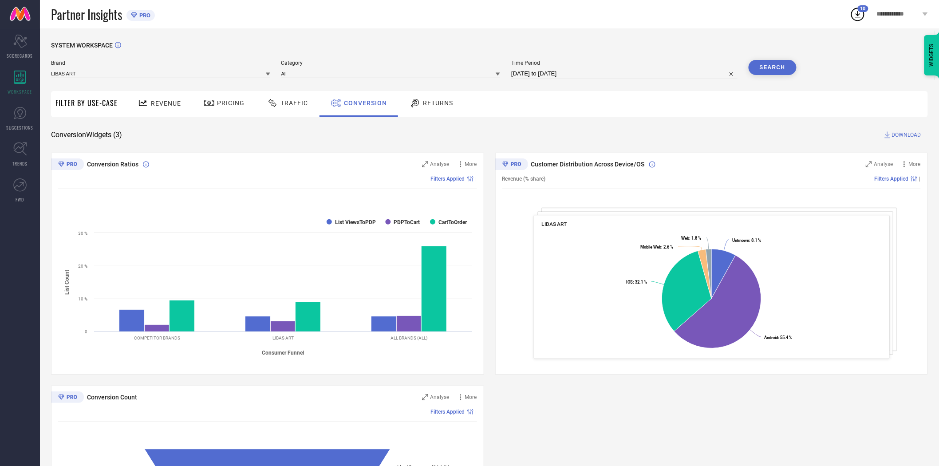
click at [580, 76] on input "[DATE] to [DATE]" at bounding box center [624, 73] width 226 height 11
select select "8"
select select "2025"
select select "9"
select select "2025"
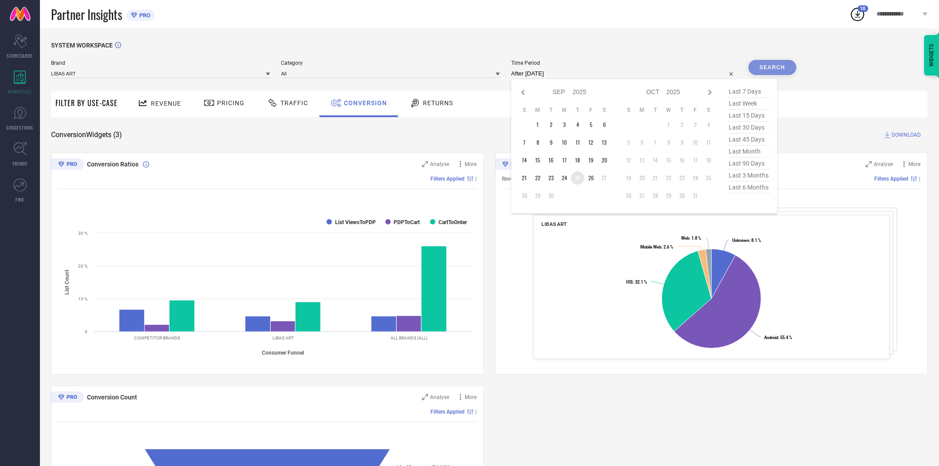
click at [579, 177] on td "25" at bounding box center [577, 177] width 13 height 13
type input "[DATE] to [DATE]"
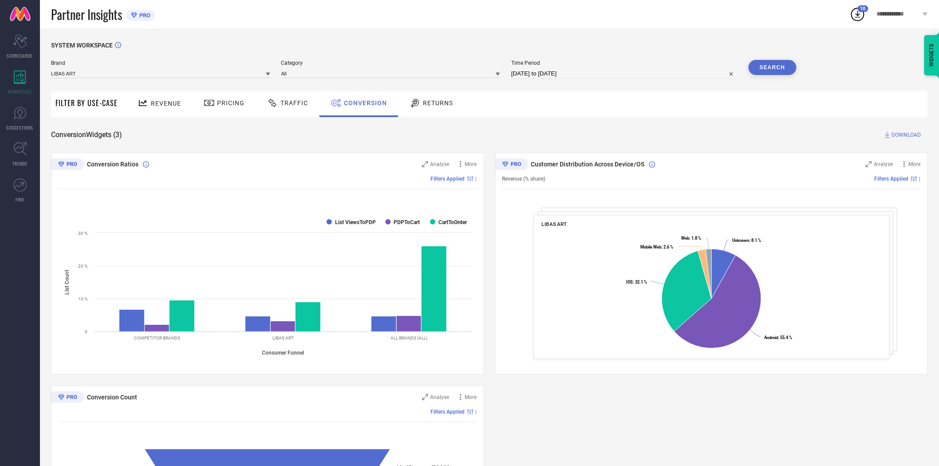
drag, startPoint x: 602, startPoint y: 122, endPoint x: 755, endPoint y: 83, distance: 158.0
click at [606, 122] on div "SYSTEM WORKSPACE Brand LIBAS ART Category All Time Period [DATE] to [DATE] Sear…" at bounding box center [489, 325] width 876 height 566
click at [768, 72] on button "Search" at bounding box center [772, 67] width 48 height 15
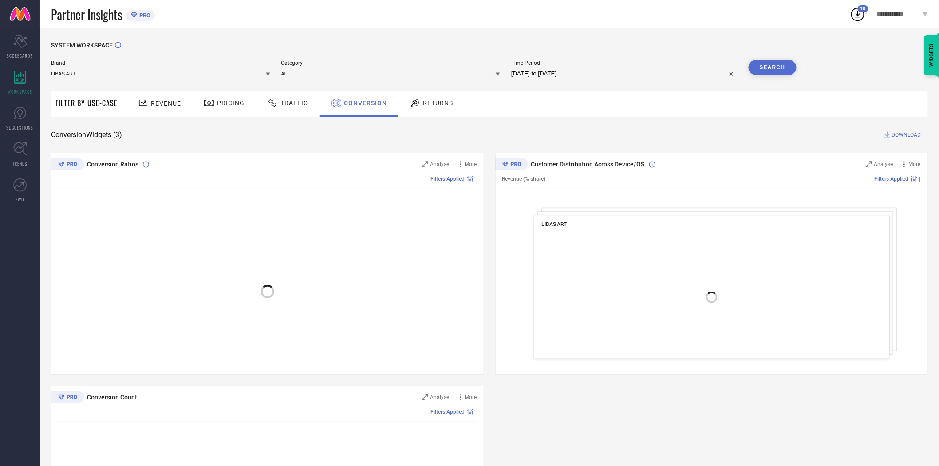
click at [652, 112] on div "Revenue Pricing Traffic Conversion Returns" at bounding box center [524, 104] width 805 height 26
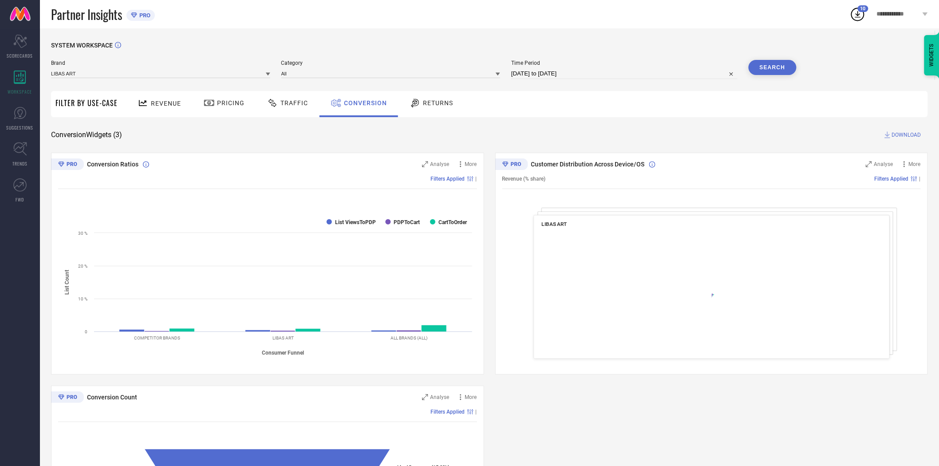
click at [896, 130] on span "DOWNLOAD" at bounding box center [906, 134] width 29 height 9
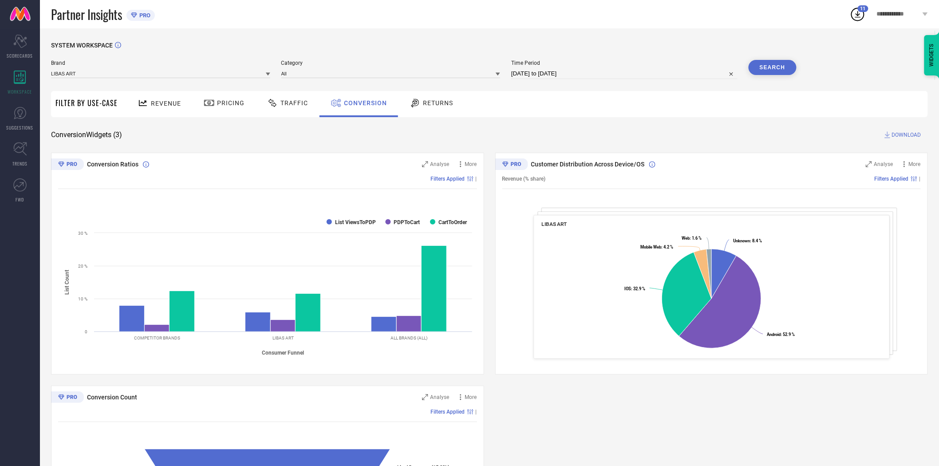
click at [603, 77] on input "[DATE] to [DATE]" at bounding box center [624, 73] width 226 height 11
select select "8"
select select "2025"
select select "9"
select select "2025"
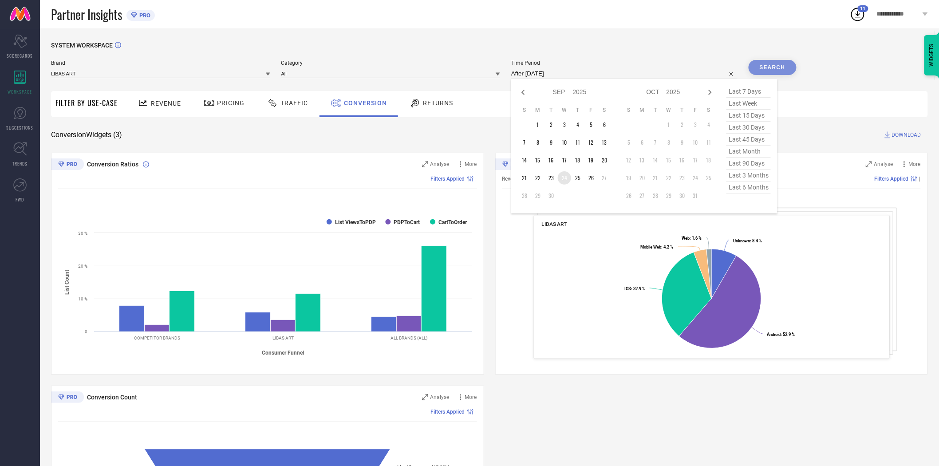
click at [566, 178] on td "24" at bounding box center [564, 177] width 13 height 13
type input "[DATE] to [DATE]"
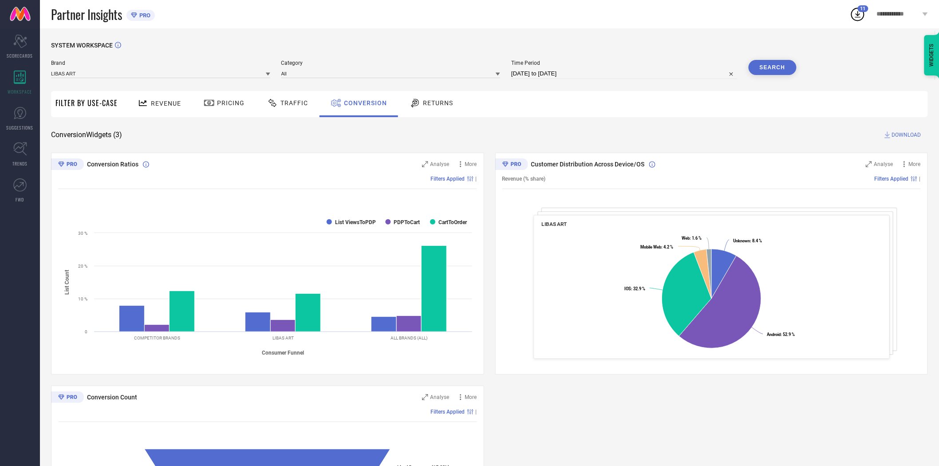
drag, startPoint x: 610, startPoint y: 122, endPoint x: 621, endPoint y: 121, distance: 11.1
click at [617, 122] on div "SYSTEM WORKSPACE Brand LIBAS ART Category All Time Period [DATE] to [DATE] Sear…" at bounding box center [489, 325] width 876 height 566
click at [770, 66] on button "Search" at bounding box center [772, 67] width 48 height 15
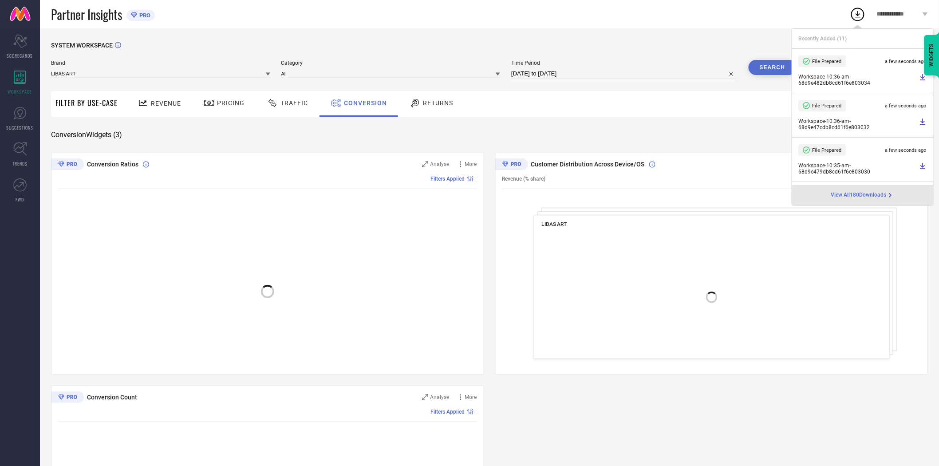
click at [648, 112] on div "Revenue Pricing Traffic Conversion Returns" at bounding box center [524, 104] width 805 height 26
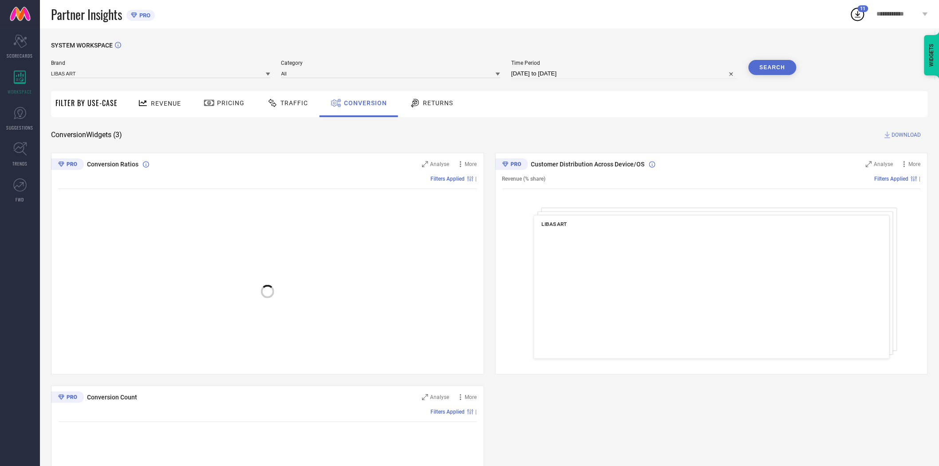
click at [903, 135] on span "DOWNLOAD" at bounding box center [906, 134] width 29 height 9
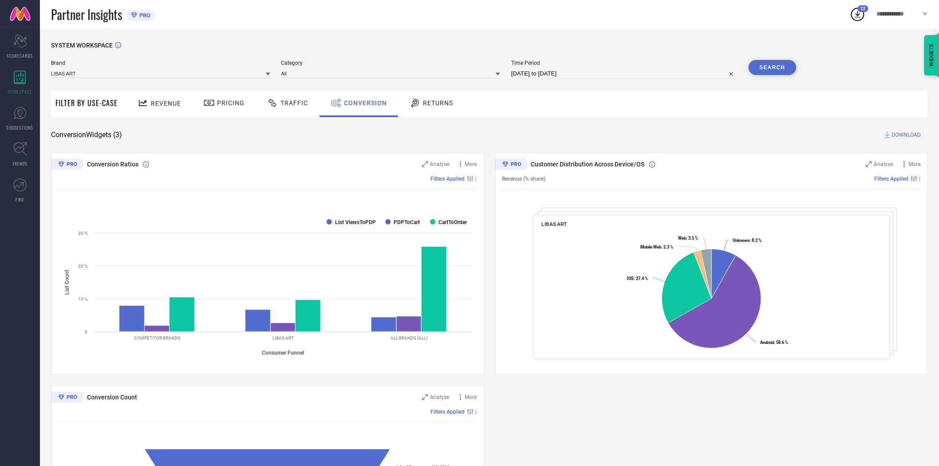
drag, startPoint x: 268, startPoint y: 72, endPoint x: 263, endPoint y: 78, distance: 8.2
click at [268, 73] on icon at bounding box center [268, 74] width 4 height 4
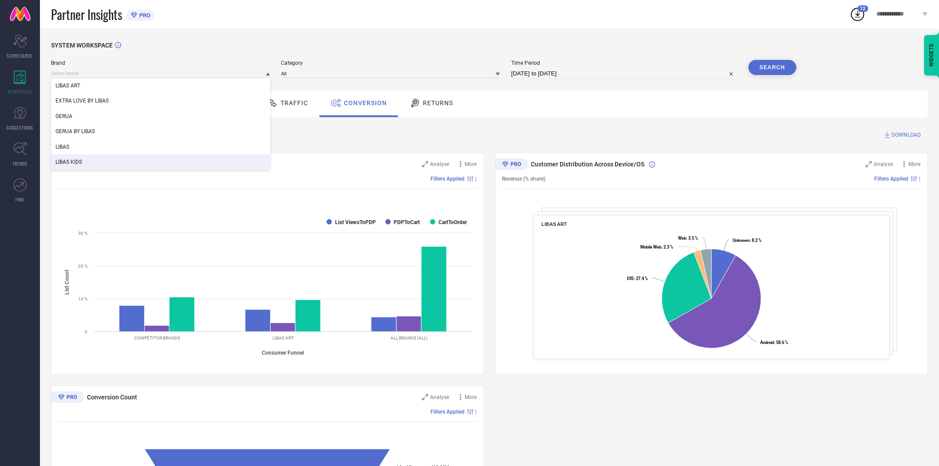
click at [155, 156] on div "LIBAS KIDS" at bounding box center [160, 161] width 219 height 15
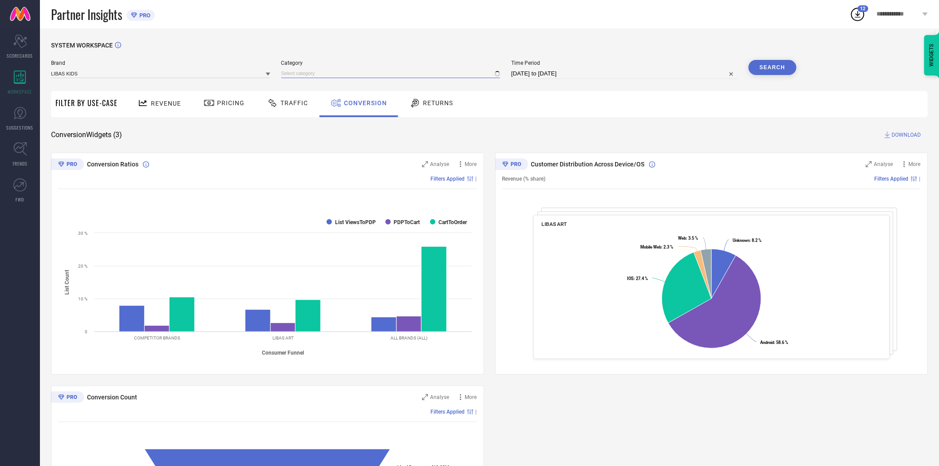
click at [303, 77] on input at bounding box center [390, 73] width 219 height 9
click at [304, 72] on input at bounding box center [390, 73] width 219 height 9
click at [302, 75] on input at bounding box center [390, 73] width 219 height 9
click at [299, 90] on div "All" at bounding box center [390, 85] width 219 height 15
click at [776, 68] on button "Search" at bounding box center [772, 67] width 48 height 15
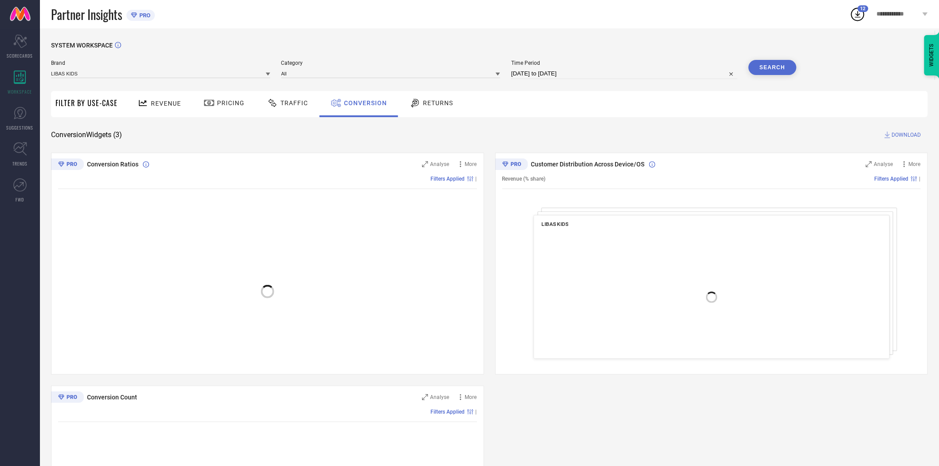
click at [650, 114] on div "Revenue Pricing Traffic Conversion Returns" at bounding box center [524, 104] width 805 height 26
click at [905, 132] on span "DOWNLOAD" at bounding box center [906, 134] width 29 height 9
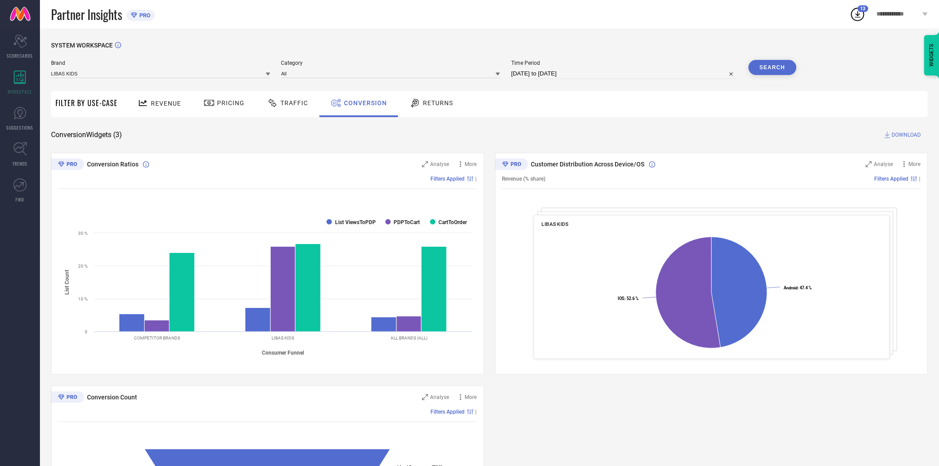
select select "8"
select select "2025"
select select "9"
select select "2025"
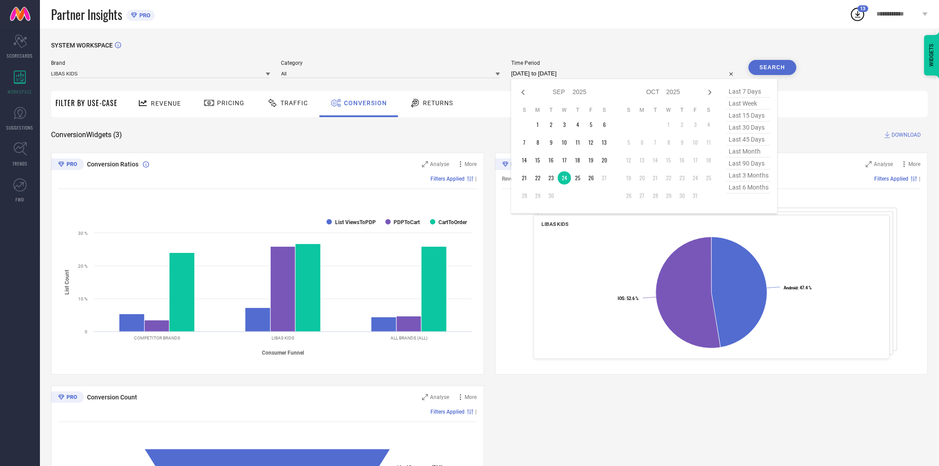
click at [593, 76] on input "[DATE] to [DATE]" at bounding box center [624, 73] width 226 height 11
click at [577, 178] on td "25" at bounding box center [577, 177] width 13 height 13
type input "[DATE] to [DATE]"
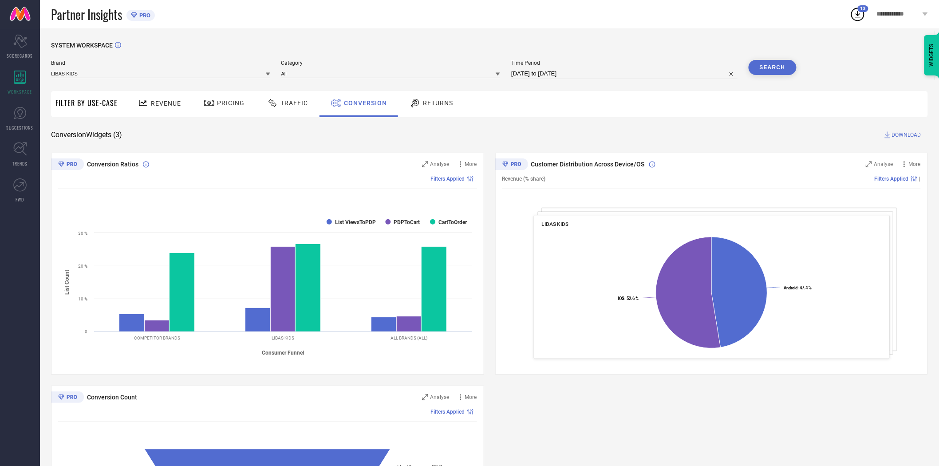
drag, startPoint x: 634, startPoint y: 126, endPoint x: 757, endPoint y: 76, distance: 132.4
click at [635, 126] on div "SYSTEM WORKSPACE Brand LIBAS KIDS Category All Time Period [DATE] to [DATE] Sea…" at bounding box center [489, 325] width 876 height 566
click at [773, 66] on button "Search" at bounding box center [772, 67] width 48 height 15
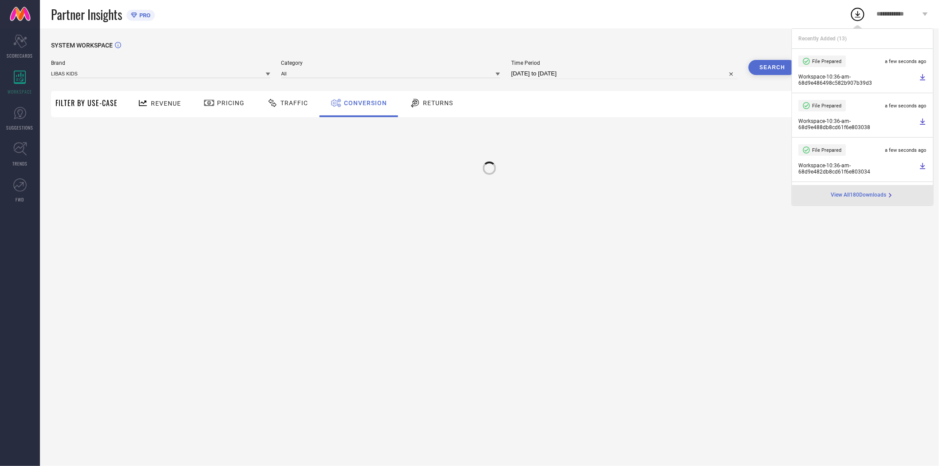
click at [615, 126] on div "SYSTEM WORKSPACE Brand LIBAS KIDS Category All Time Period [DATE] to [DATE] Sea…" at bounding box center [489, 119] width 876 height 155
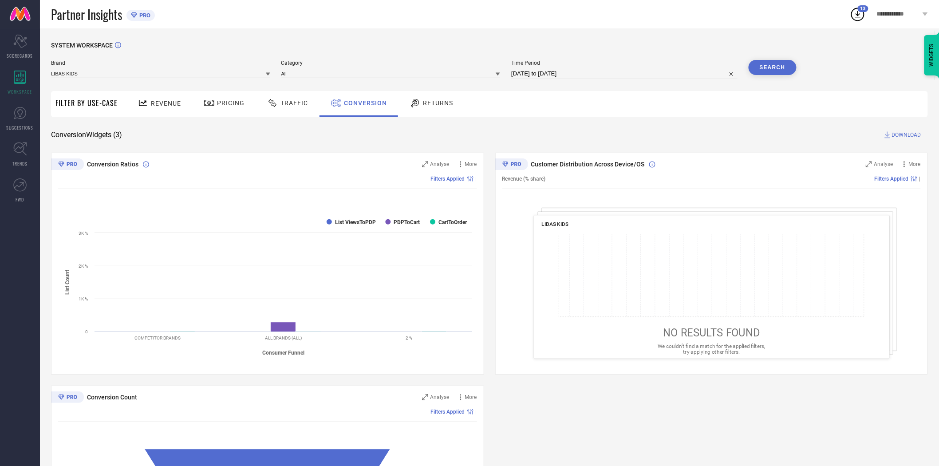
click at [896, 134] on span "DOWNLOAD" at bounding box center [906, 134] width 29 height 9
click at [593, 76] on input "[DATE] to [DATE]" at bounding box center [624, 73] width 226 height 11
select select "8"
select select "2025"
select select "9"
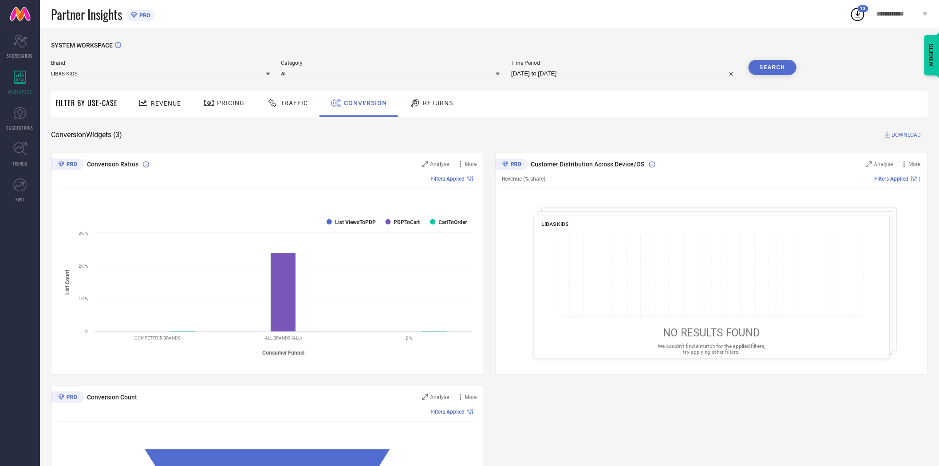
select select "2025"
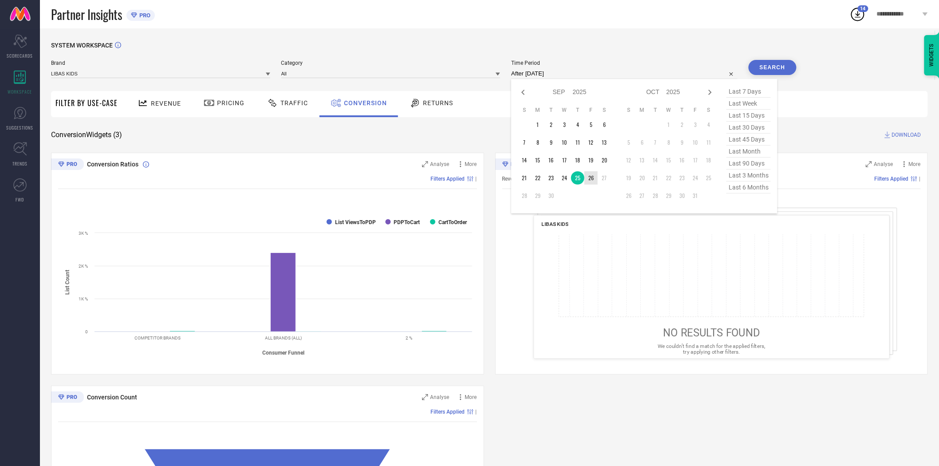
click at [592, 181] on td "26" at bounding box center [590, 177] width 13 height 13
type input "[DATE] to [DATE]"
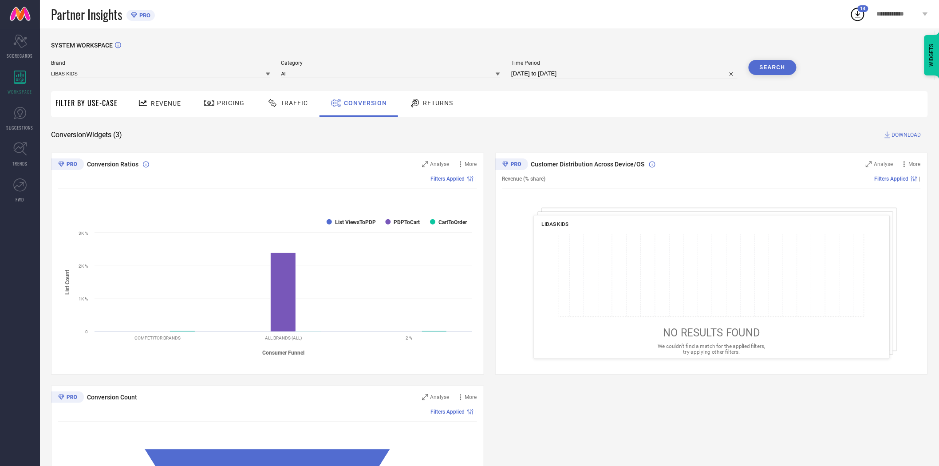
drag, startPoint x: 592, startPoint y: 181, endPoint x: 614, endPoint y: 154, distance: 35.0
drag, startPoint x: 650, startPoint y: 126, endPoint x: 745, endPoint y: 90, distance: 101.6
click at [657, 126] on div "SYSTEM WORKSPACE Brand LIBAS KIDS Category All Time Period [DATE] to [DATE] Sea…" at bounding box center [489, 325] width 876 height 566
click at [774, 69] on button "Search" at bounding box center [772, 67] width 48 height 15
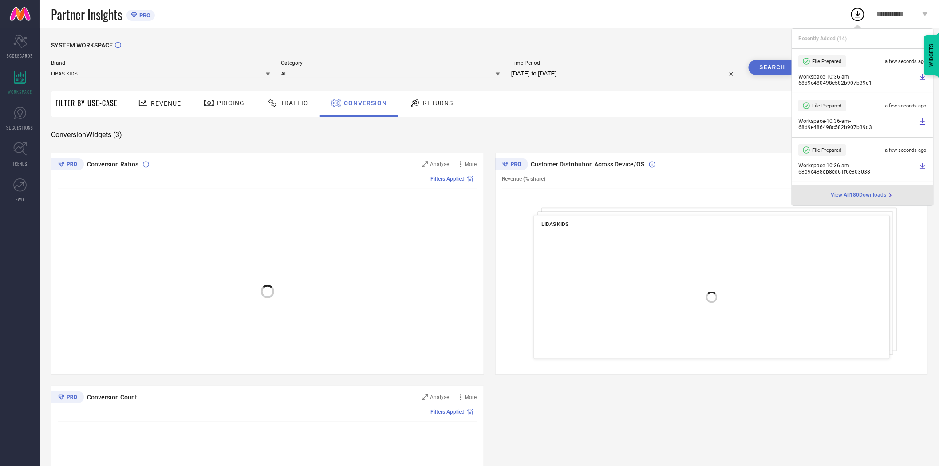
click at [668, 118] on div "SYSTEM WORKSPACE Brand LIBAS KIDS Category All Time Period [DATE] to [DATE] Sea…" at bounding box center [489, 325] width 876 height 566
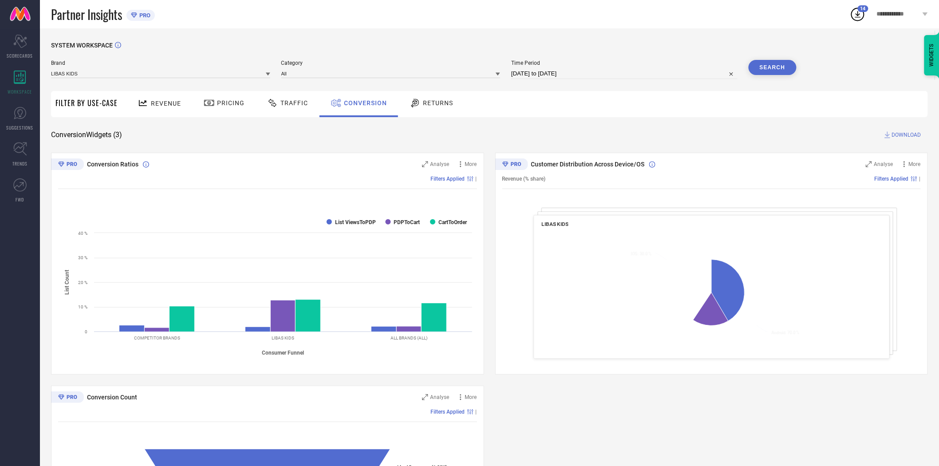
click at [905, 134] on span "DOWNLOAD" at bounding box center [906, 134] width 29 height 9
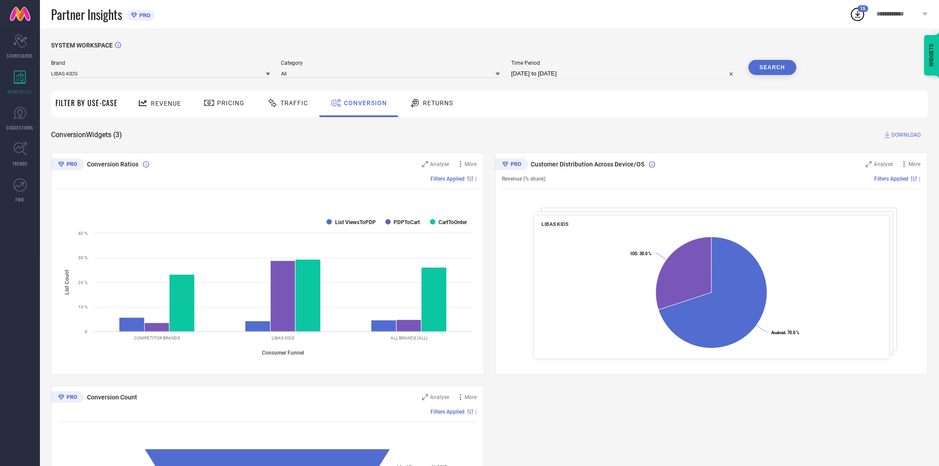
click at [659, 56] on div "SYSTEM WORKSPACE" at bounding box center [489, 51] width 876 height 18
